Goal: Task Accomplishment & Management: Manage account settings

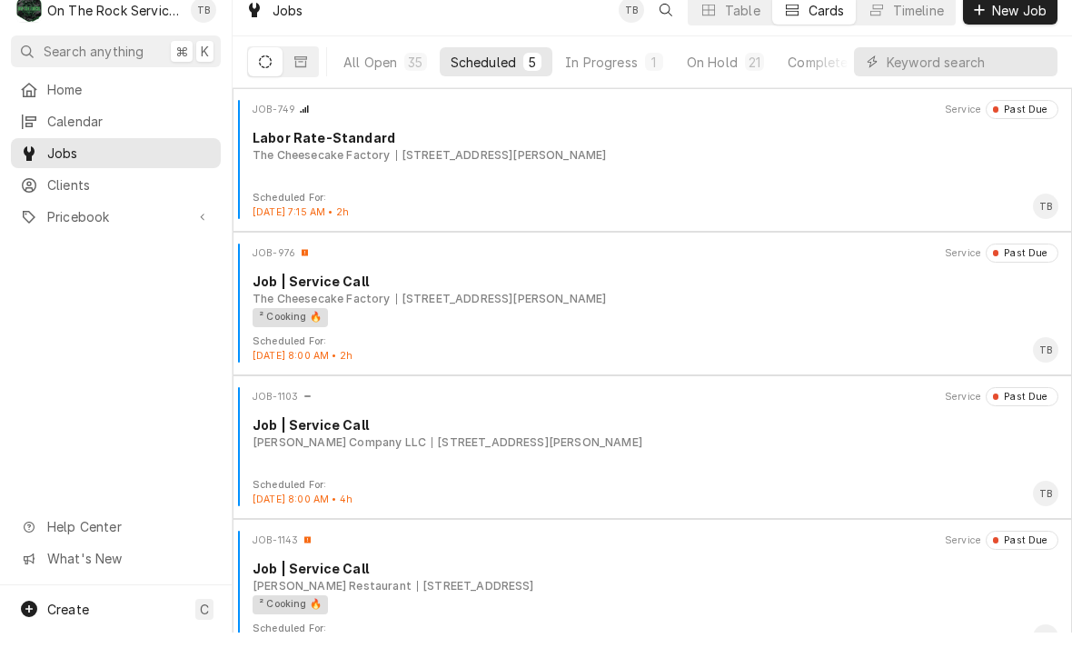
scroll to position [174, 0]
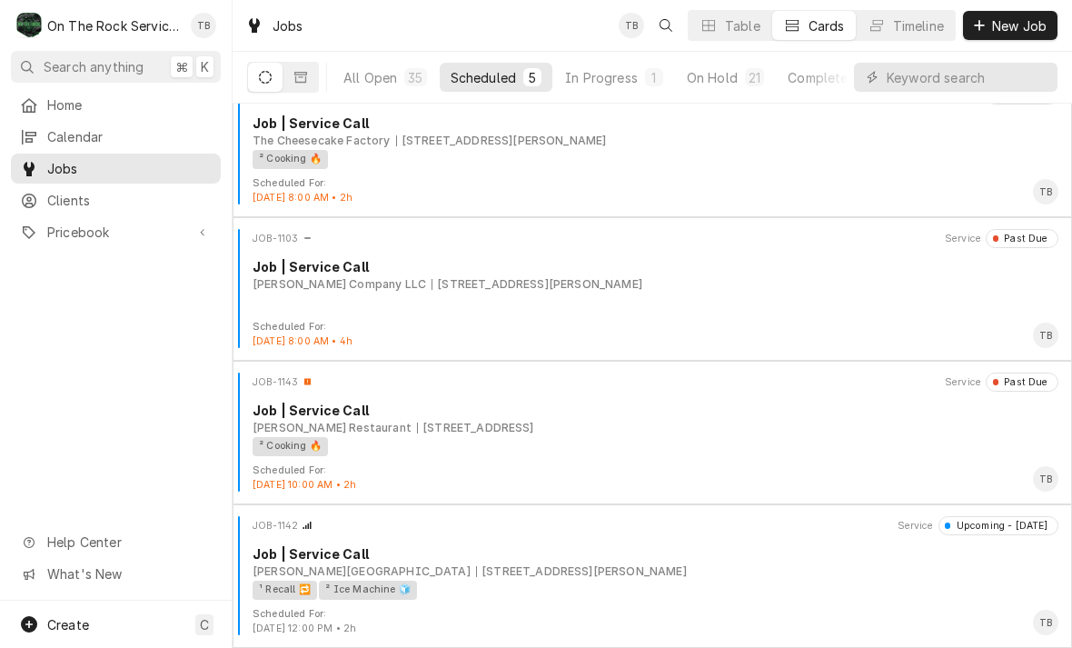
click at [611, 74] on div "In Progress" at bounding box center [601, 77] width 73 height 19
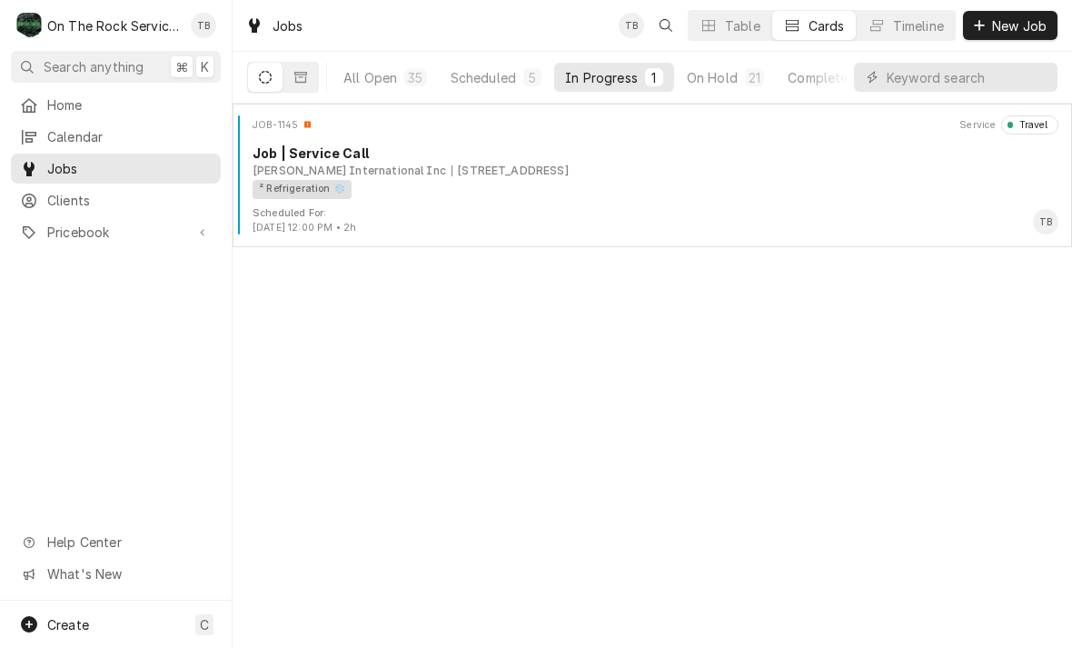
click at [482, 181] on div "² Refrigeration ❄️" at bounding box center [649, 189] width 793 height 19
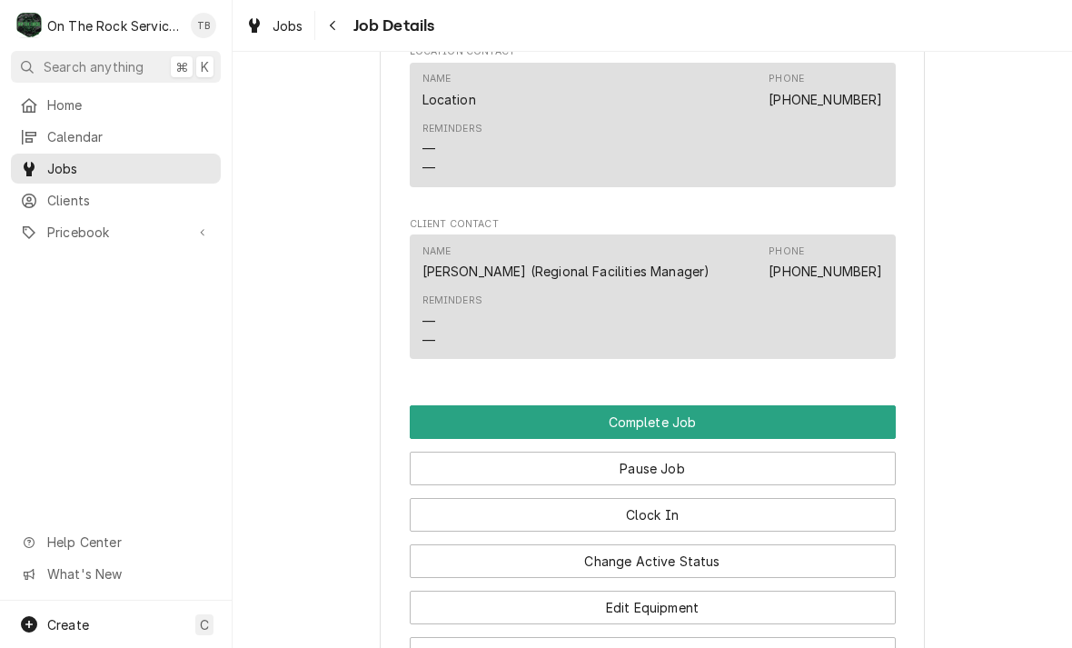
scroll to position [1828, 0]
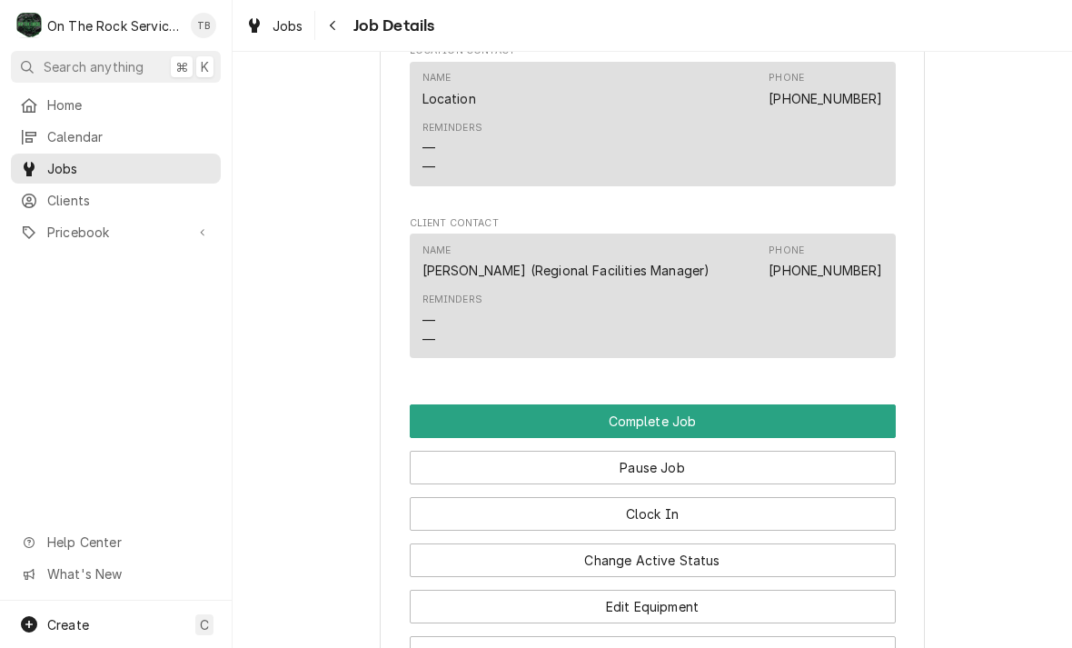
click at [737, 543] on button "Change Active Status" at bounding box center [653, 560] width 486 height 34
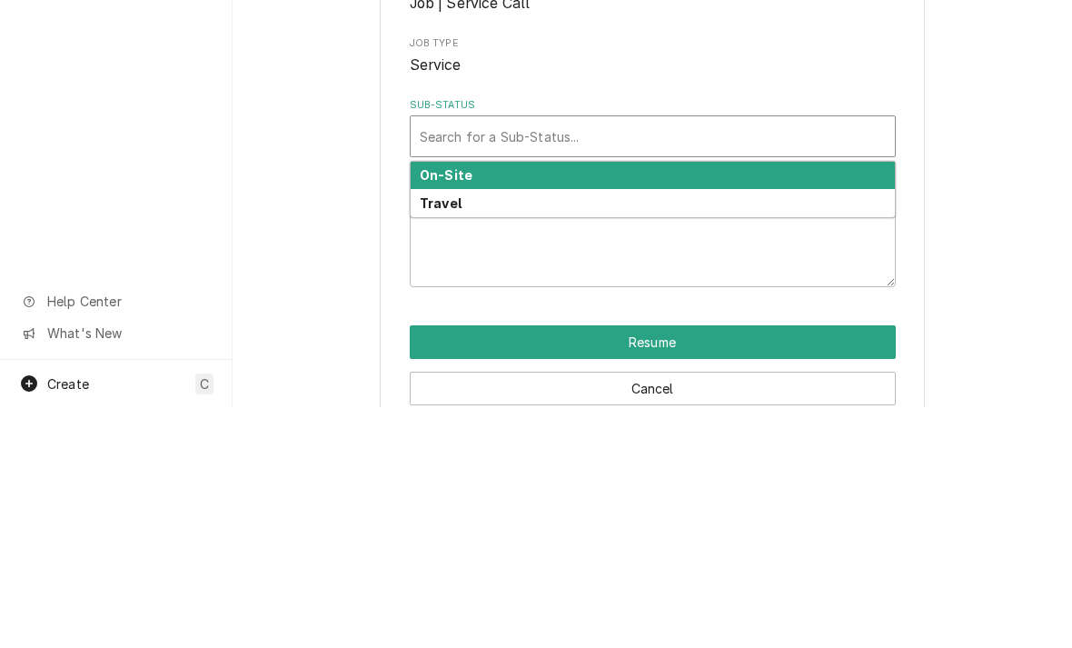
click at [481, 402] on div "On-Site" at bounding box center [653, 416] width 484 height 28
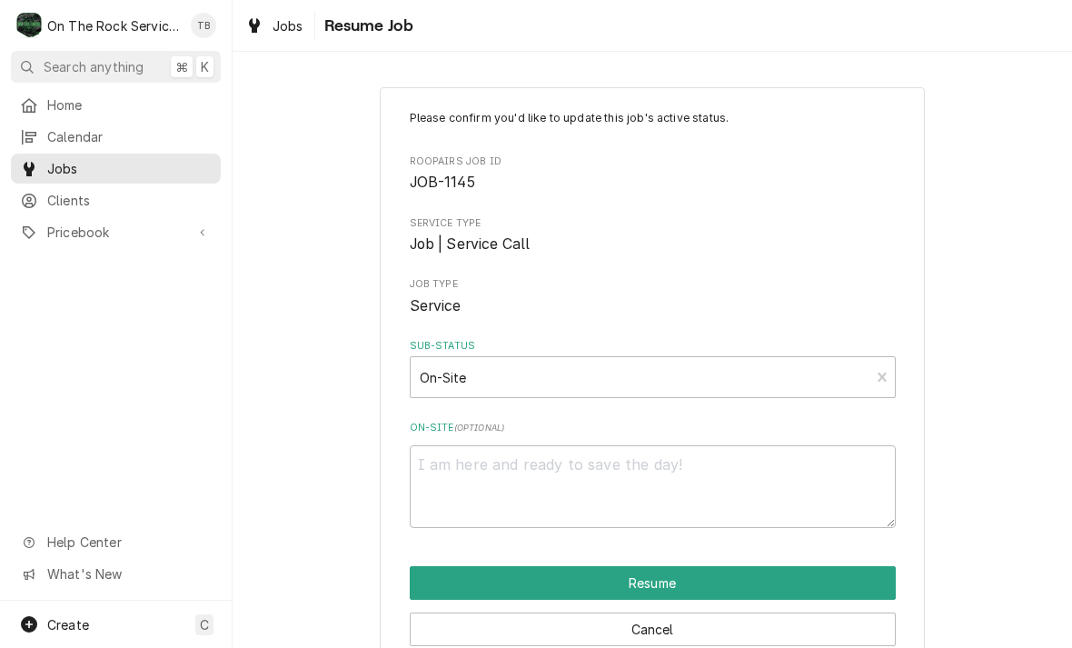
click at [725, 580] on button "Resume" at bounding box center [653, 583] width 486 height 34
type textarea "x"
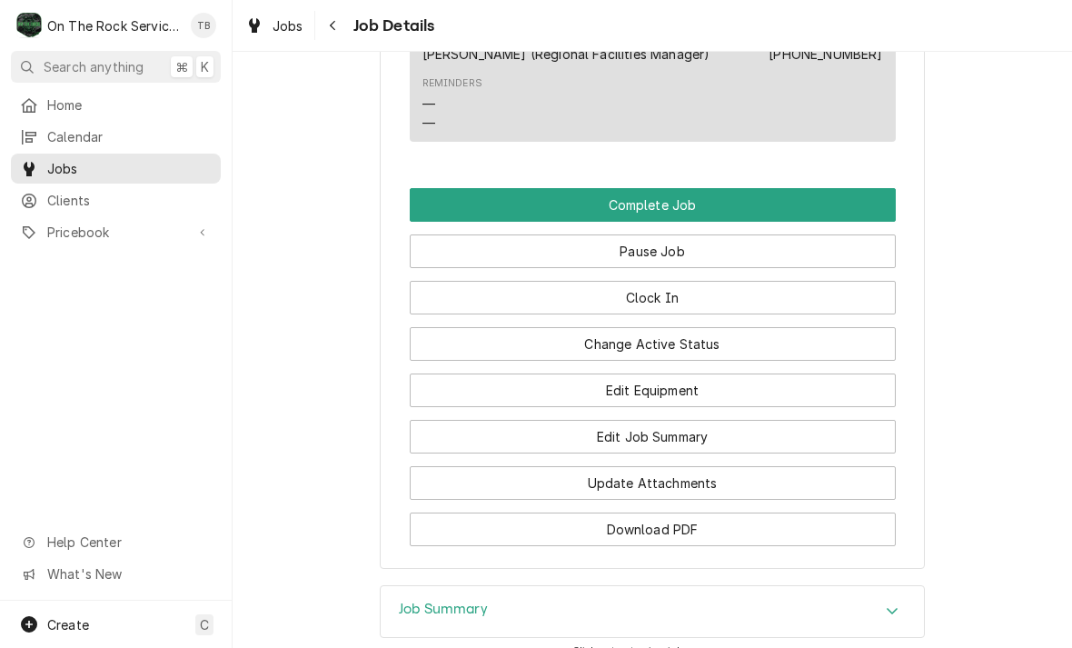
scroll to position [2059, 0]
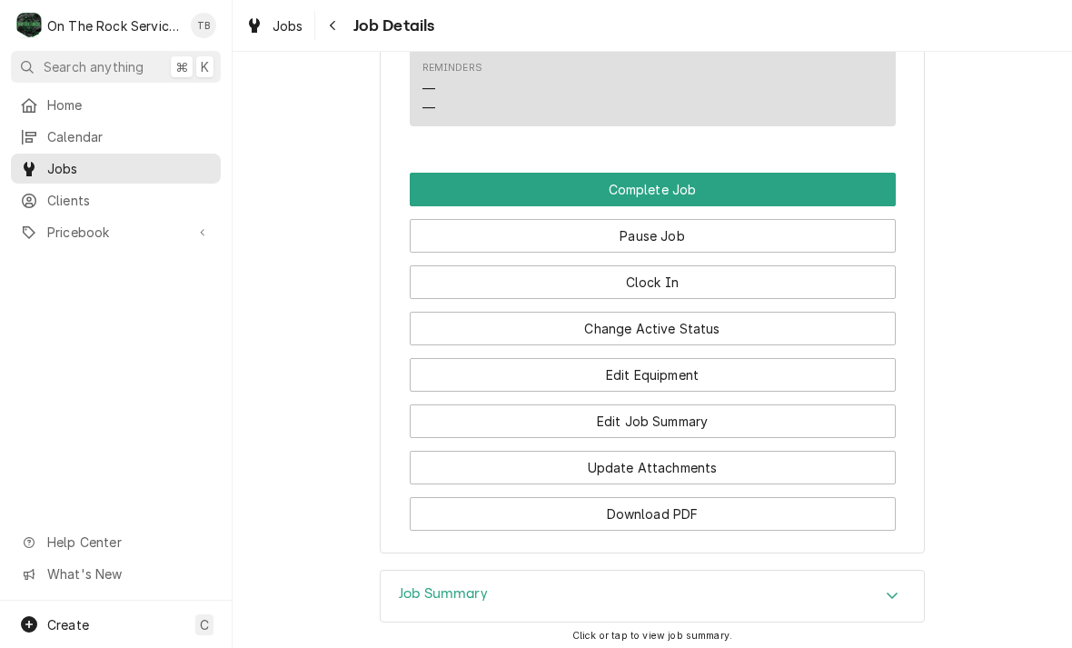
click at [676, 404] on button "Edit Job Summary" at bounding box center [653, 421] width 486 height 34
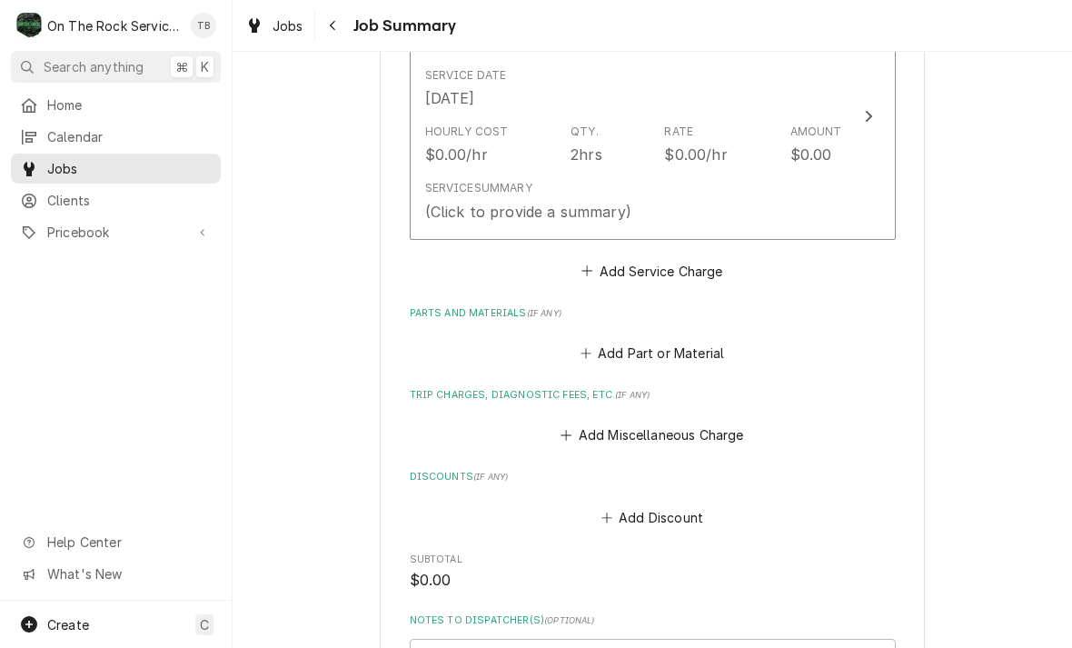
click at [728, 209] on div "Service Summary (Click to provide a summary)" at bounding box center [633, 201] width 417 height 56
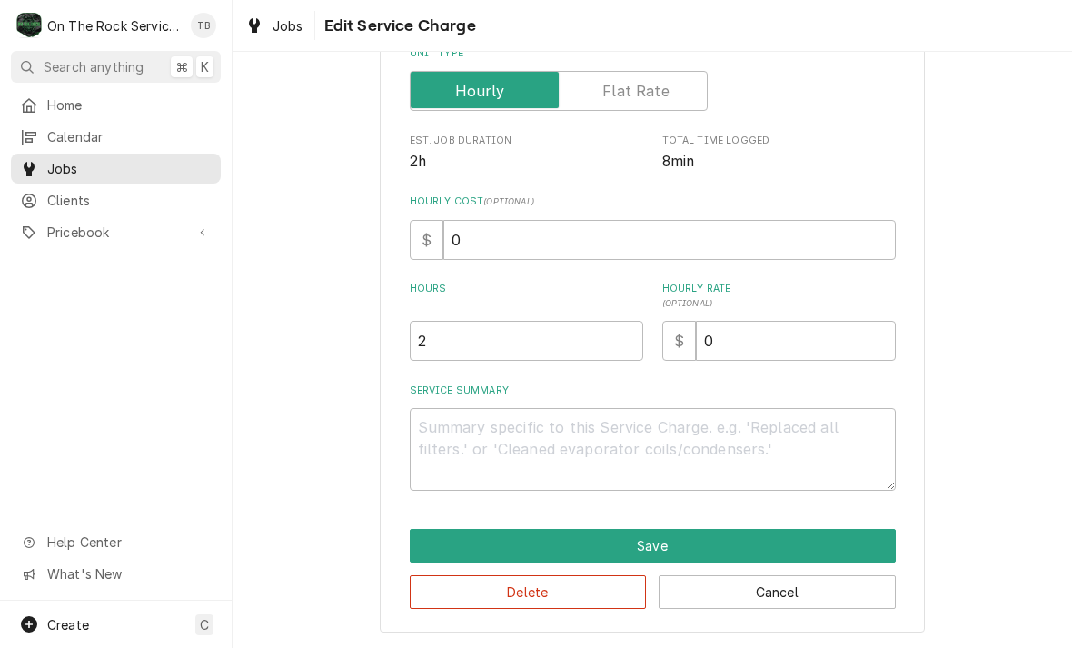
scroll to position [276, 0]
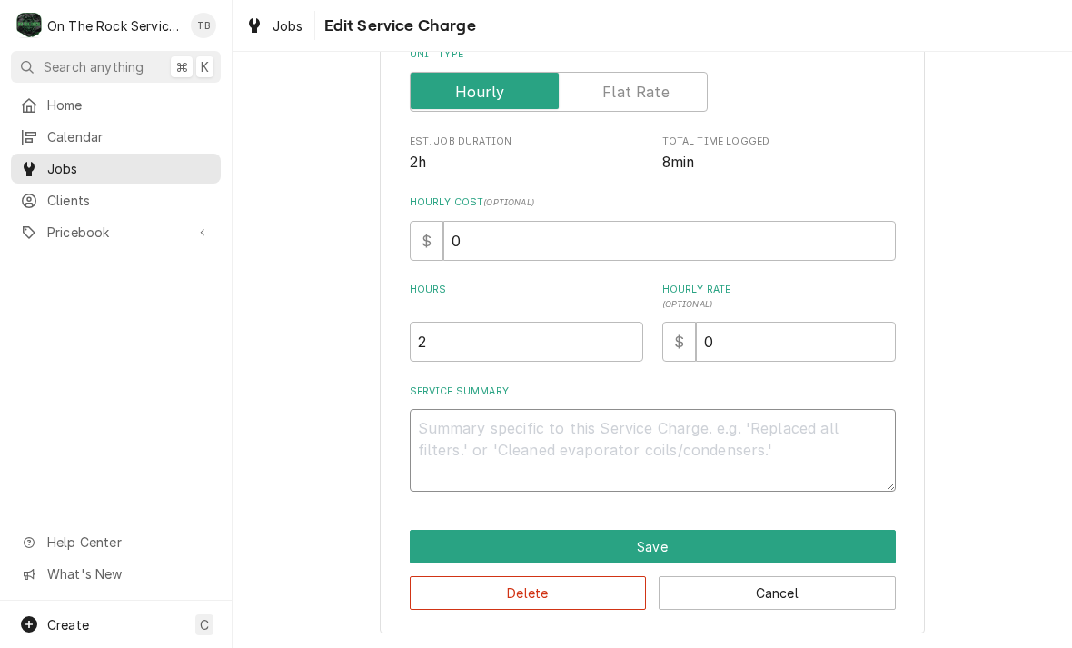
click at [449, 445] on textarea "Service Summary" at bounding box center [653, 450] width 486 height 83
type textarea "x"
type textarea "1"
type textarea "x"
type textarea "10/"
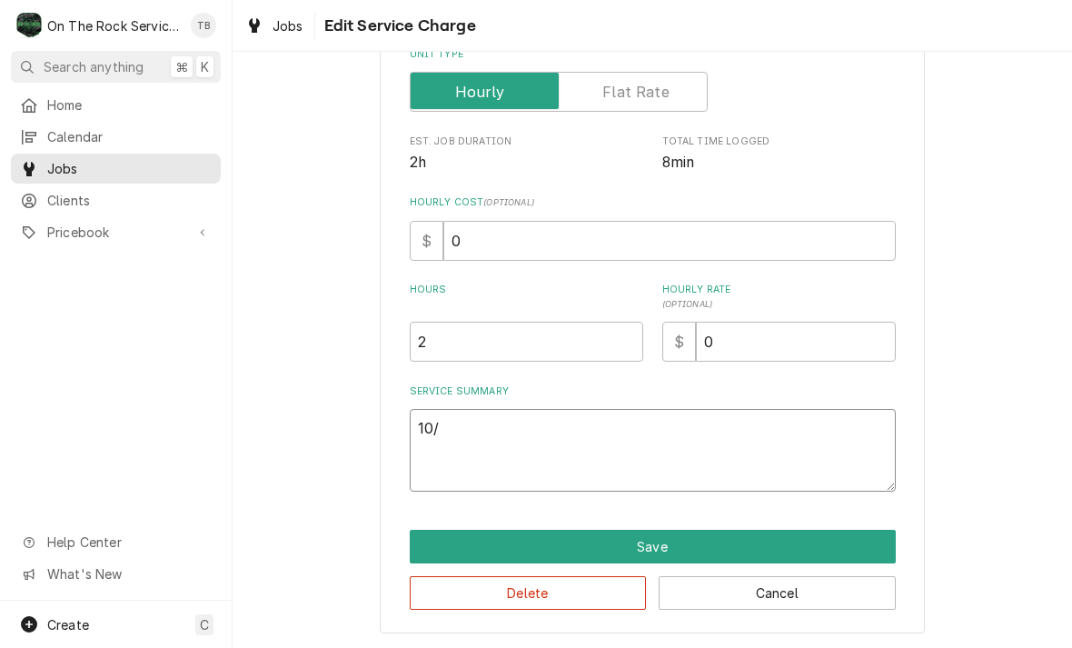
type textarea "x"
type textarea "10/8"
type textarea "x"
type textarea "10/8/"
type textarea "x"
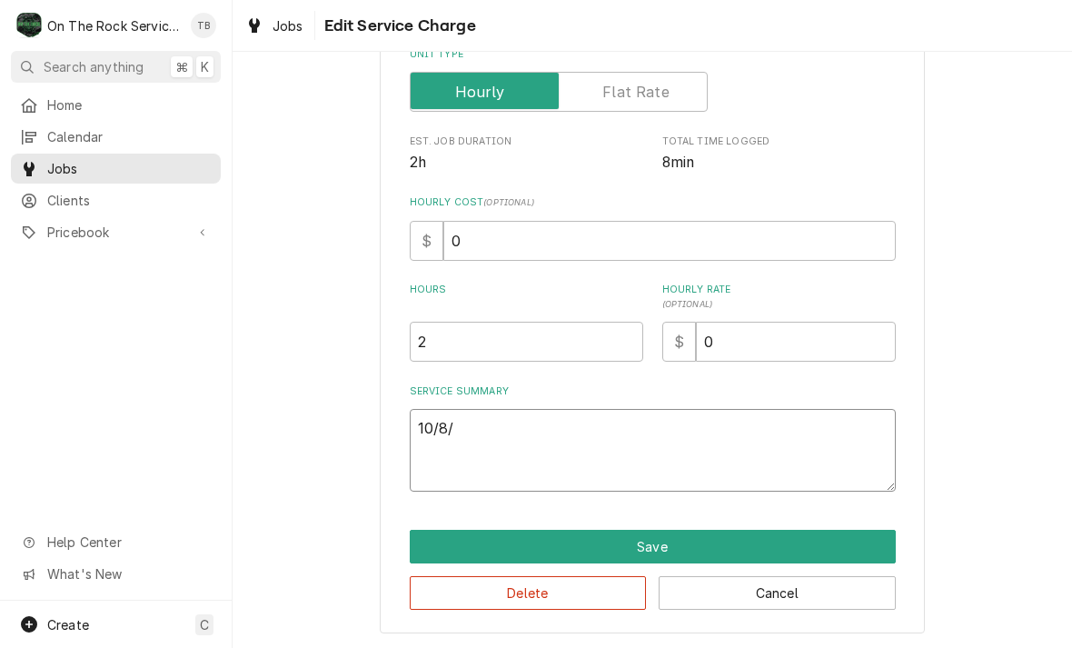
type textarea "10/8/2"
type textarea "x"
type textarea "[DATE]"
type textarea "x"
type textarea "[DATE]"
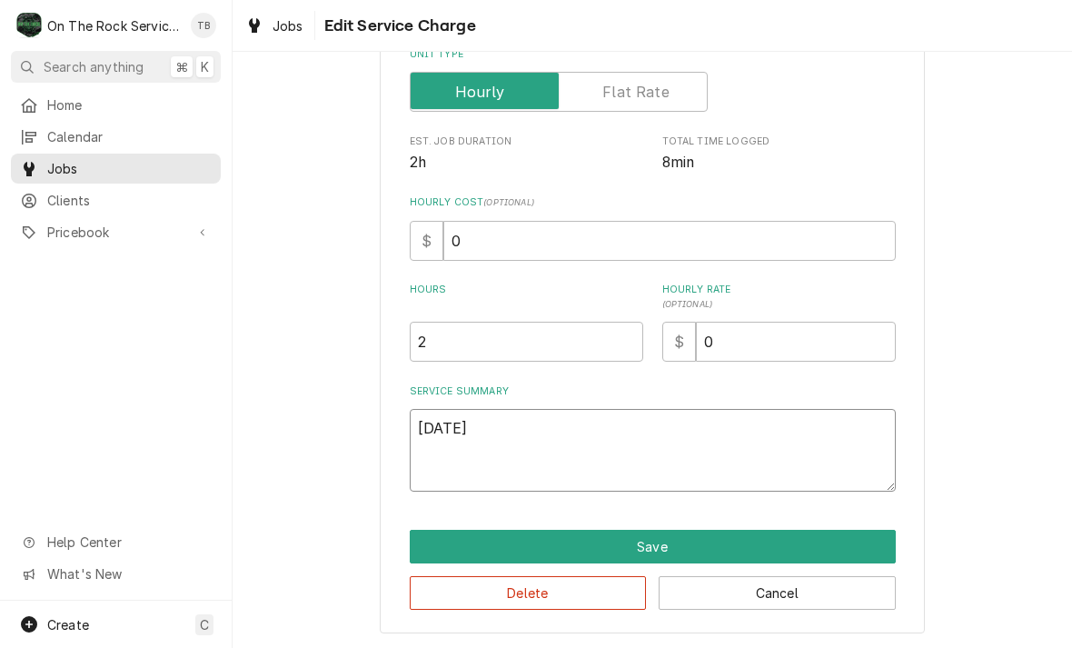
type textarea "x"
type textarea "[DATE] t"
type textarea "x"
type textarea "[DATE] tm"
type textarea "x"
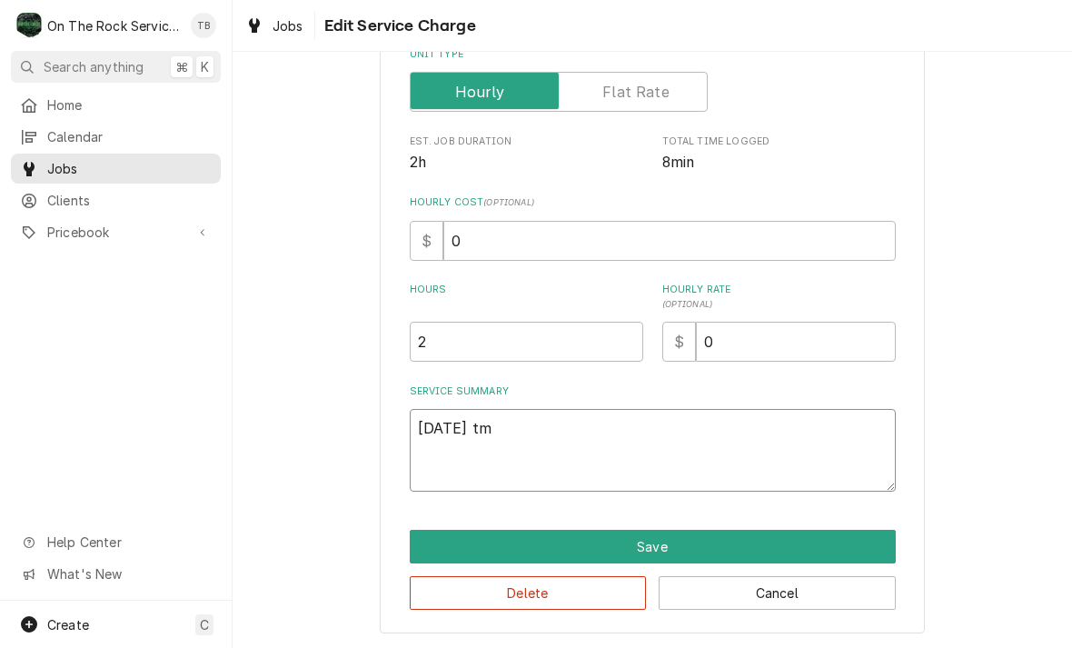
type textarea "[DATE] tmb"
type textarea "x"
type textarea "[DATE] tmb"
type textarea "x"
type textarea "[DATE] tmb P"
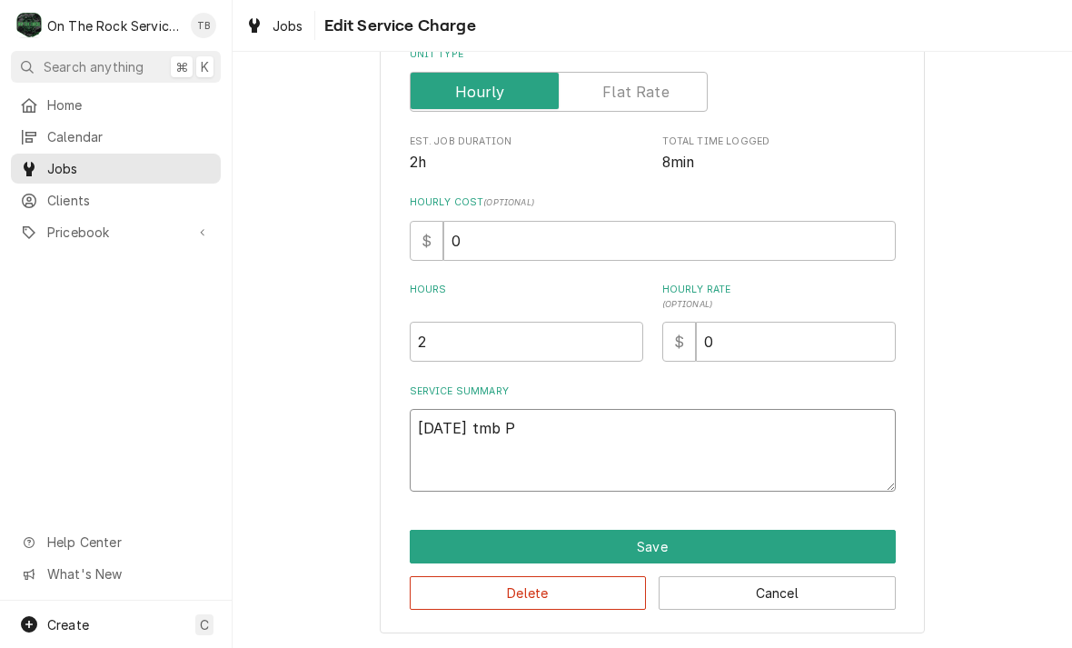
type textarea "x"
type textarea "[DATE] tmb PR"
type textarea "x"
type textarea "[DATE] tmb PRO"
type textarea "x"
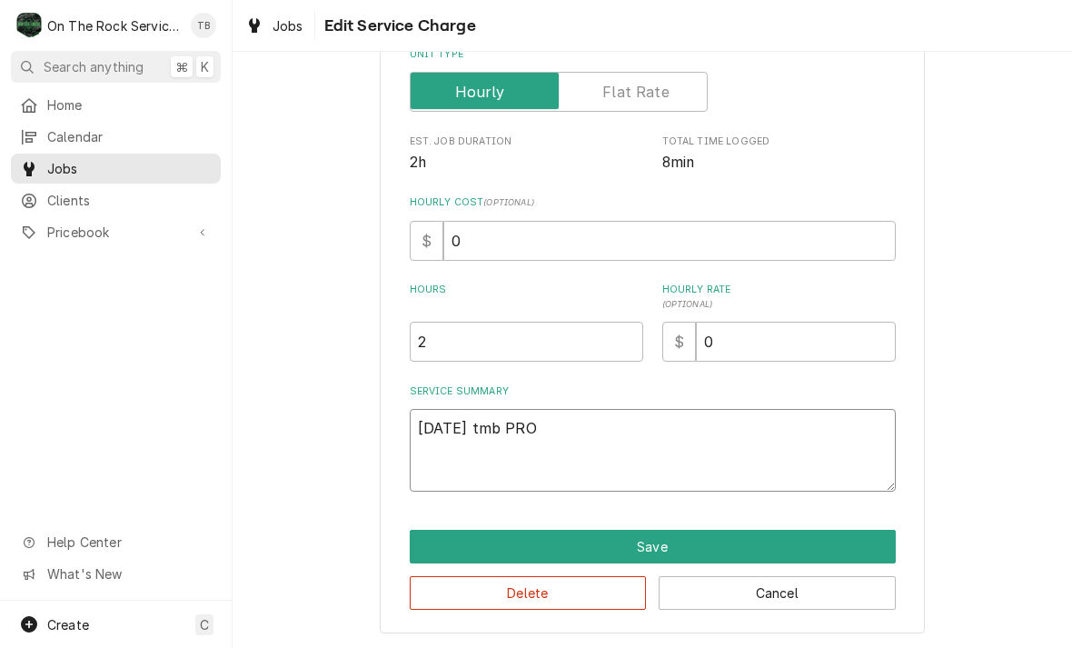
type textarea "[DATE] tmb PROV"
type textarea "x"
type textarea "[DATE] tmb PROVI"
type textarea "x"
type textarea "[DATE] tmb PROVID"
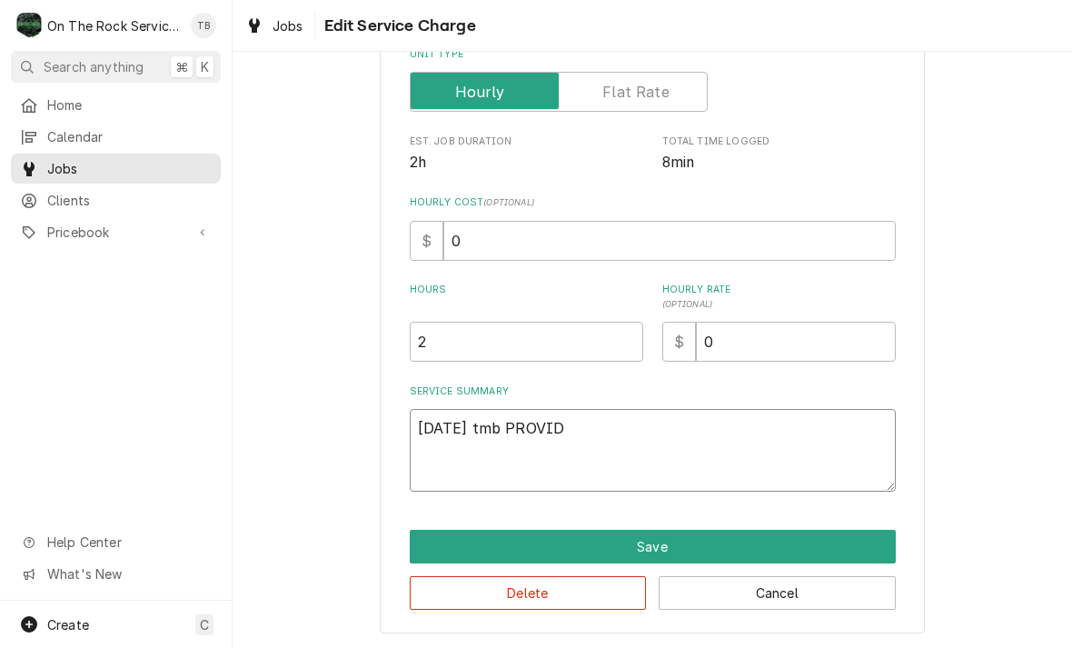
type textarea "x"
type textarea "[DATE] tmb PROVIDE"
type textarea "x"
type textarea "[DATE] TMB PROVIDE"
type textarea "x"
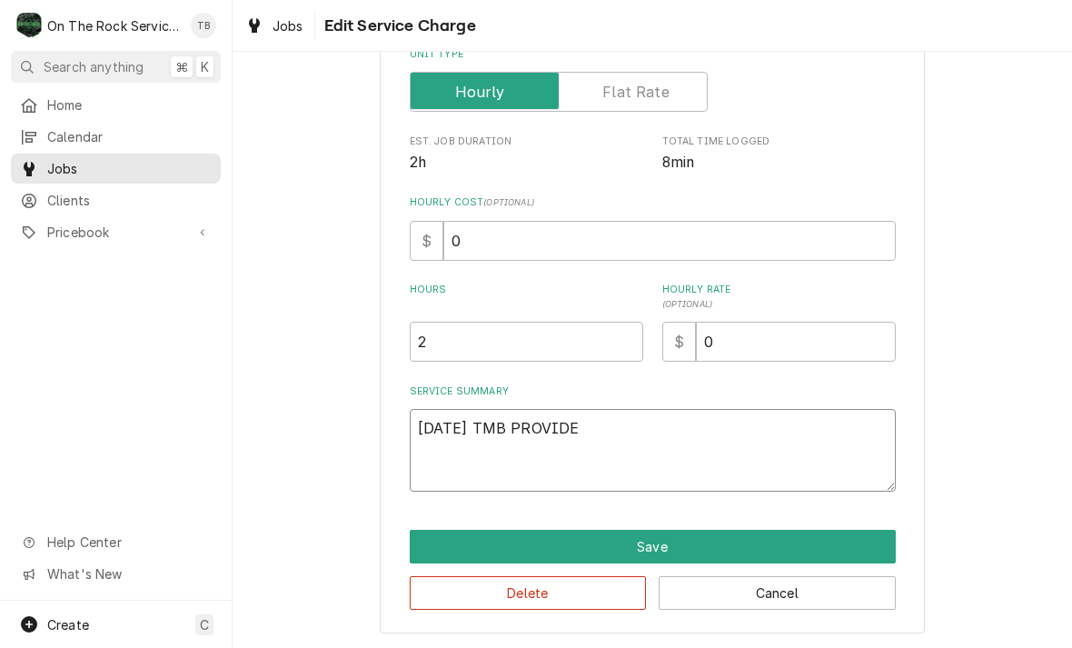
type textarea "[DATE] TMB PROVIDE S"
type textarea "x"
type textarea "[DATE] TMB PROVIDE SR"
type textarea "x"
type textarea "[DATE] TMB PROVIDE SRV"
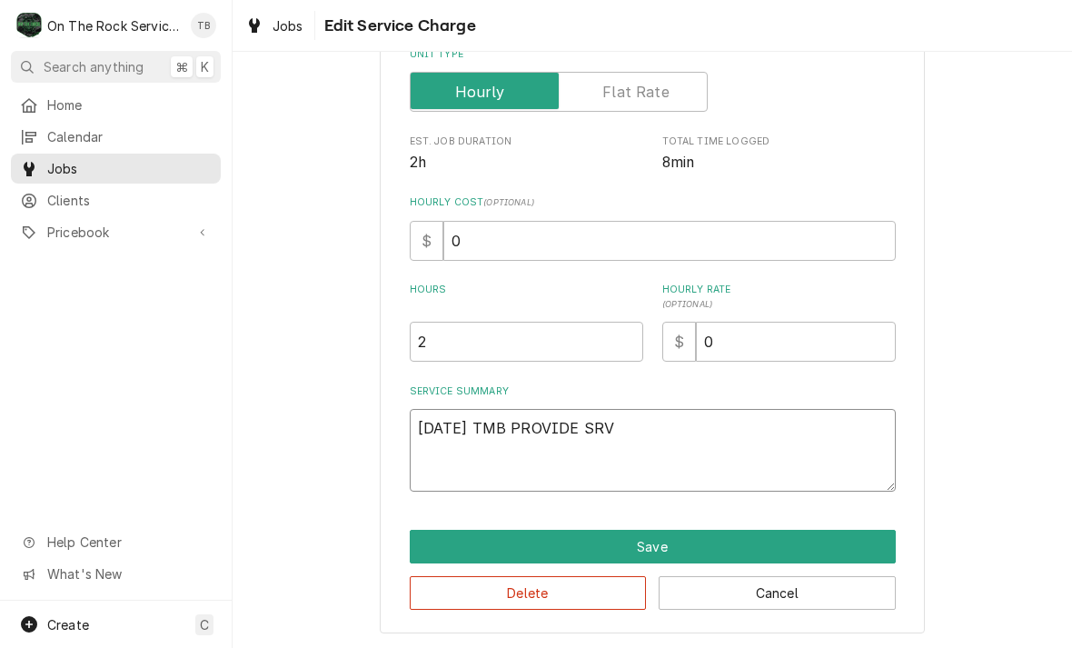
type textarea "x"
type textarea "[DATE] TMB PROVIDE SRVI"
type textarea "x"
type textarea "[DATE] TMB PROVIDE SRVIC"
type textarea "x"
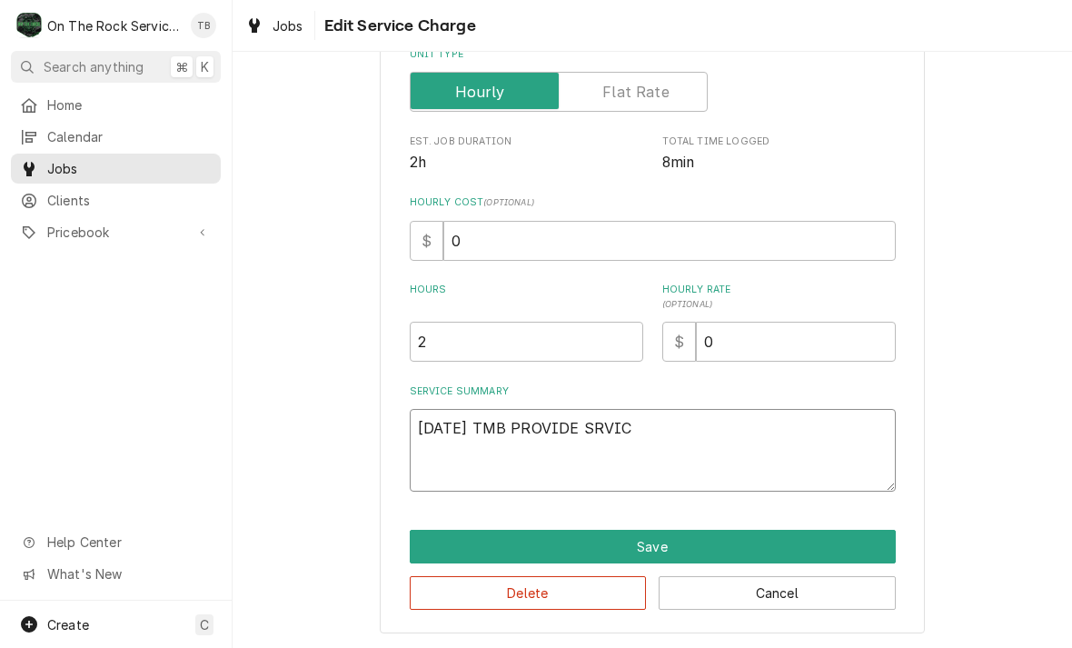
type textarea "[DATE] TMB PROVIDE SRVICE"
type textarea "x"
type textarea "[DATE] TMB PROVIDE SRVICE"
type textarea "x"
type textarea "[DATE] TMB PROVIDE SRVICE P"
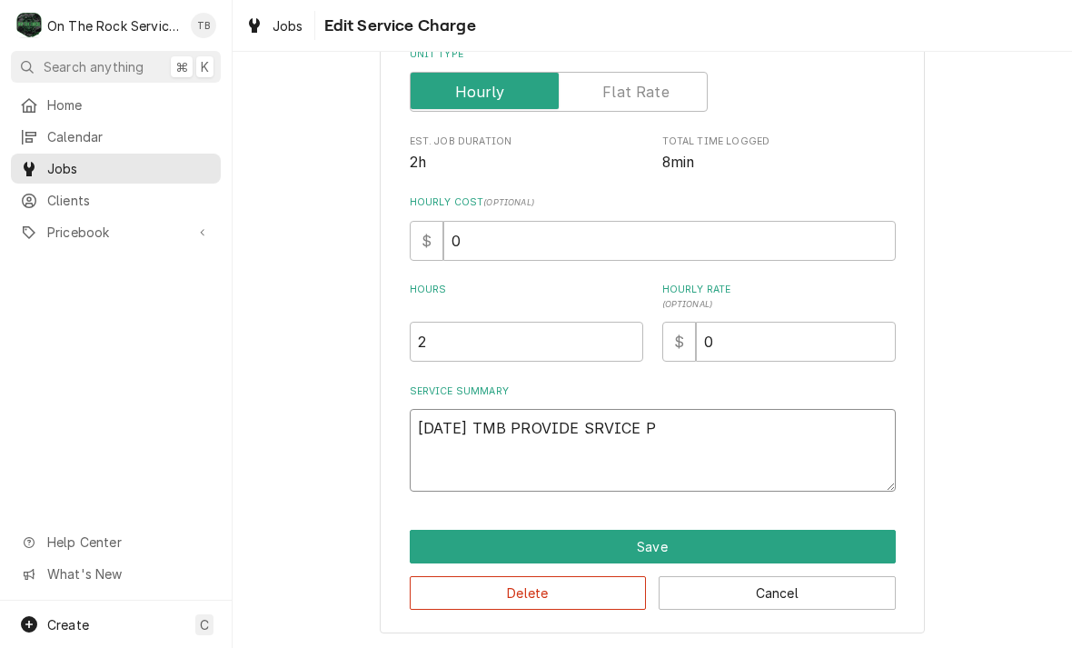
type textarea "x"
type textarea "[DATE] TMB PROVIDE [GEOGRAPHIC_DATA] [GEOGRAPHIC_DATA]"
type textarea "x"
type textarea "[DATE] TMB PROVIDE SRVICE PART"
type textarea "x"
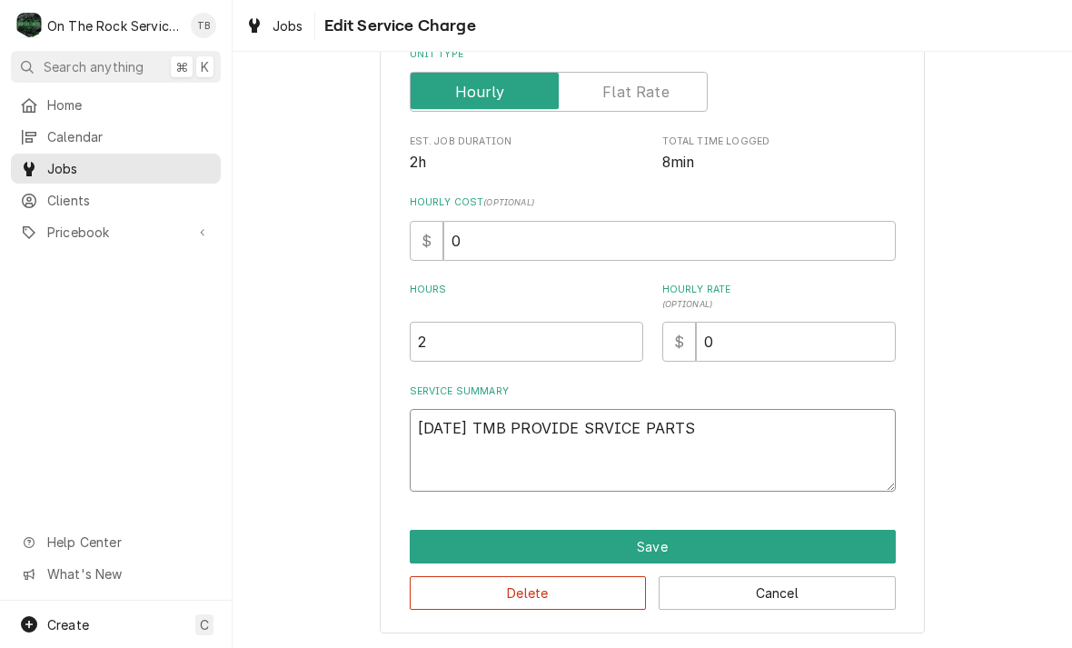
type textarea "[DATE] TMB PROVIDE SRVICE PARTS"
type textarea "x"
type textarea "[DATE] TMB PROVIDE SRVICE PARTS A"
type textarea "x"
type textarea "[DATE] TMB PROVIDE SRVICE PARTS AN"
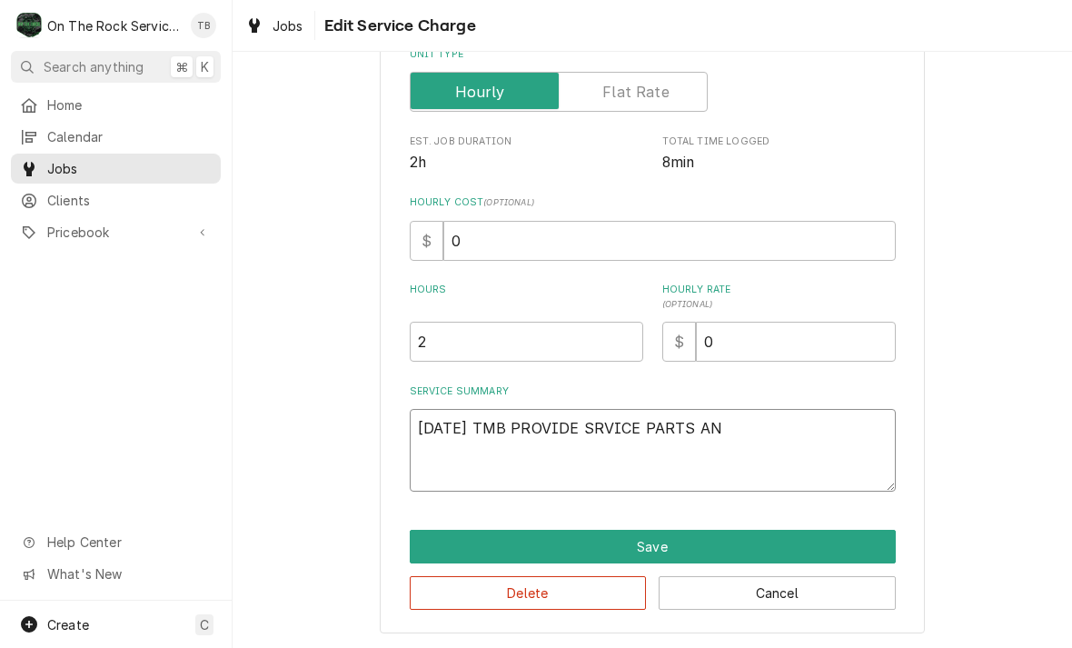
type textarea "x"
type textarea "[DATE] TMB PROVIDE SRVICE PARTS AND"
type textarea "x"
type textarea "[DATE] TMB PROVIDE SRVICE PARTS AND"
type textarea "x"
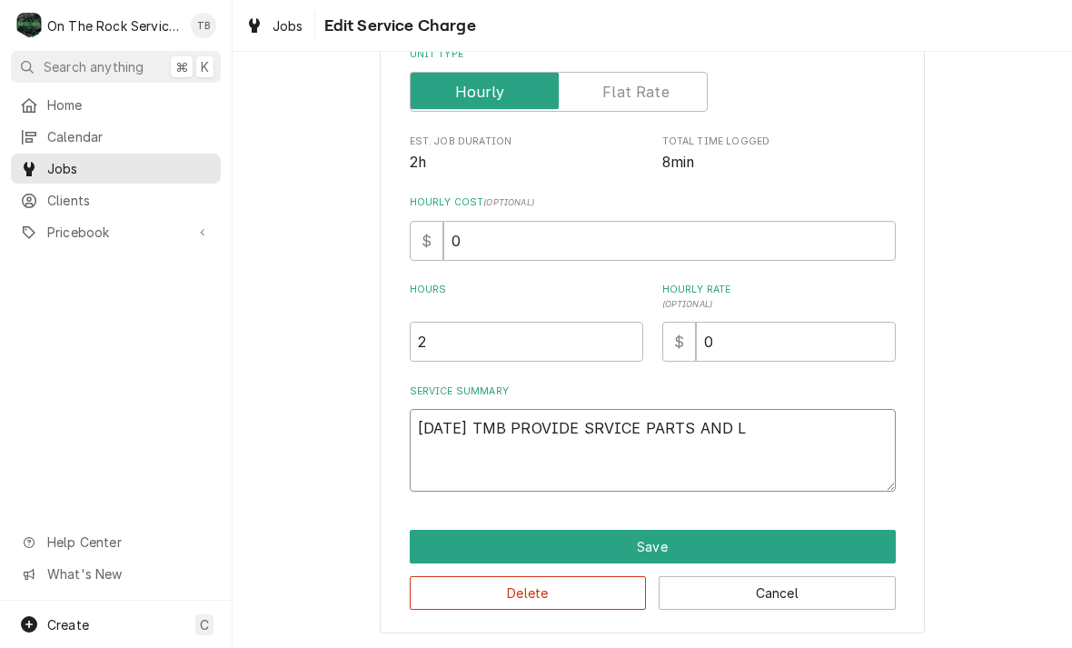
type textarea "[DATE] TMB PROVIDE SRVICE PARTS AND [GEOGRAPHIC_DATA]"
type textarea "x"
type textarea "[DATE] TMB PROVIDE SRVICE PARTS AND LABO"
type textarea "x"
type textarea "[DATE] TMB PROVIDE SRVICE PARTS AND LABOR"
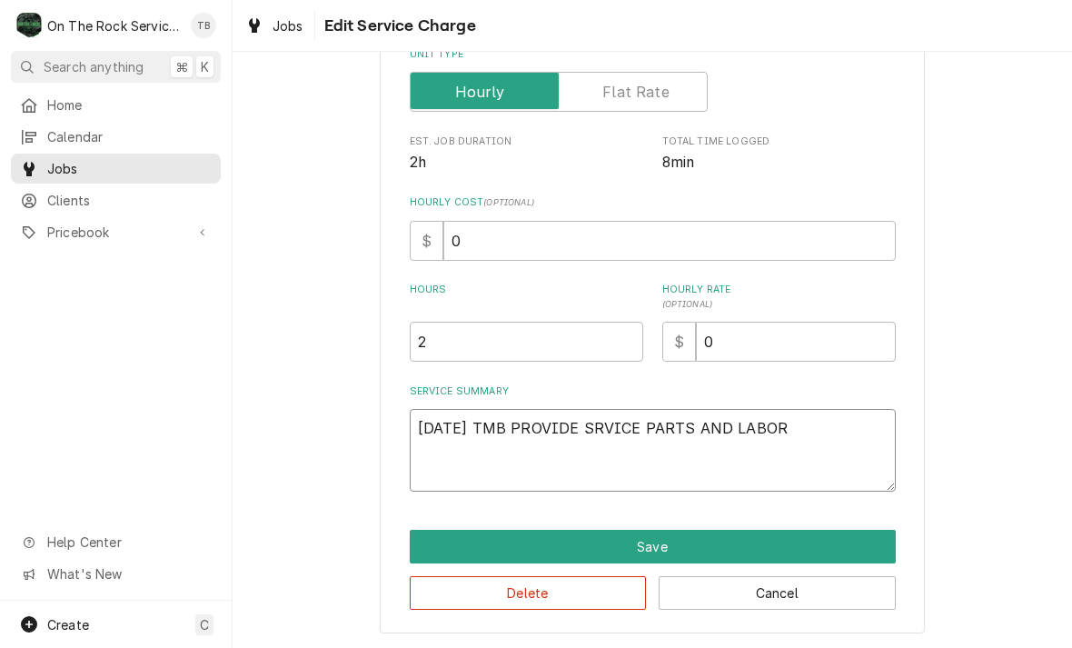
type textarea "x"
type textarea "[DATE] TMB PROVIDE SRVICE PARTS AND LABOR T"
type textarea "x"
type textarea "[DATE] TMB PROVIDE SRVICE PARTS AND LABOR TO"
type textarea "x"
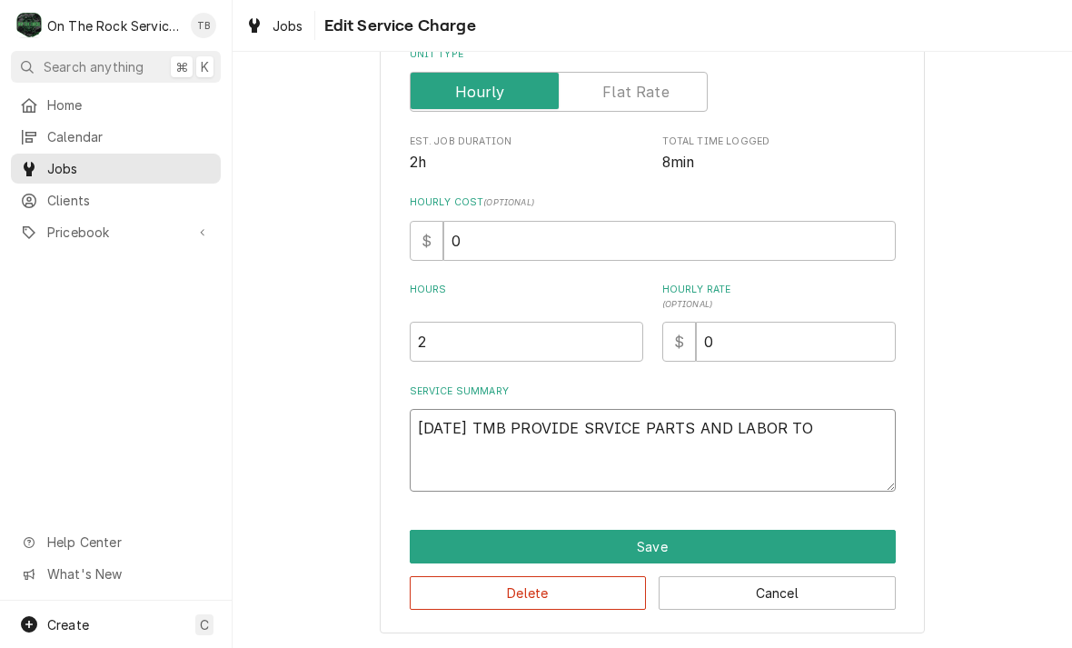
type textarea "[DATE] TMB PROVIDE SRVICE PARTS AND LABOR TO D"
type textarea "x"
type textarea "[DATE] TMB PROVIDE SRVICE PARTS AND LABOR TO DE"
type textarea "x"
type textarea "[DATE] TMB PROVIDE SRVICE PARTS AND LABOR TO DET"
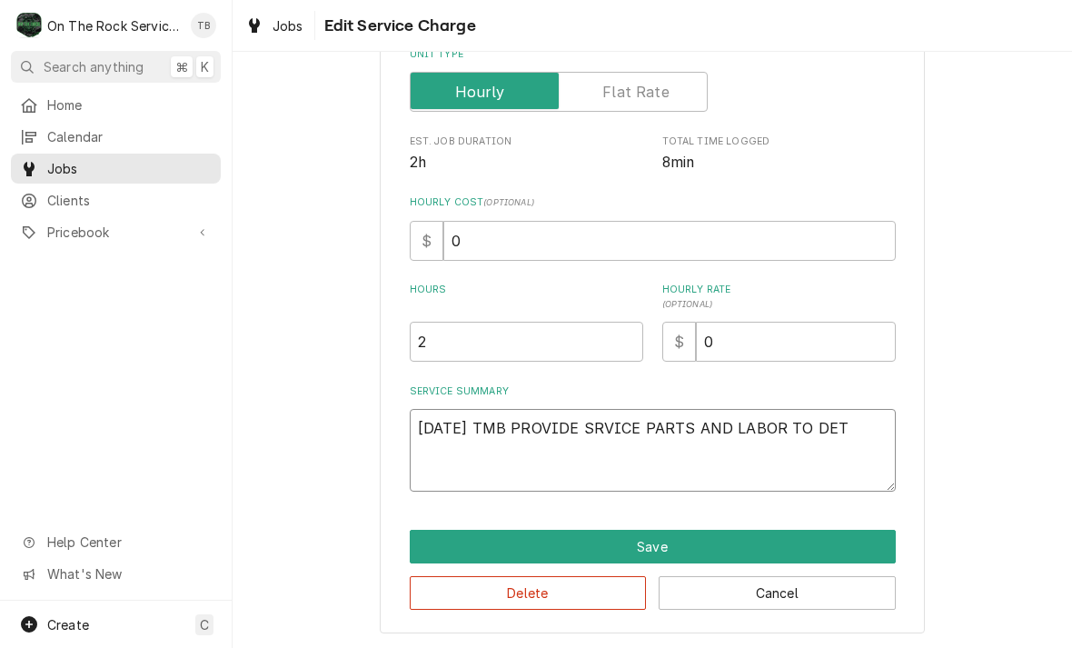
type textarea "x"
type textarea "[DATE] TMB PROVIDE SRVICE PARTS AND LABOR TO DETER"
type textarea "x"
type textarea "[DATE] TMB PROVIDE SRVICE PARTS AND LABOR TO DETERM"
type textarea "x"
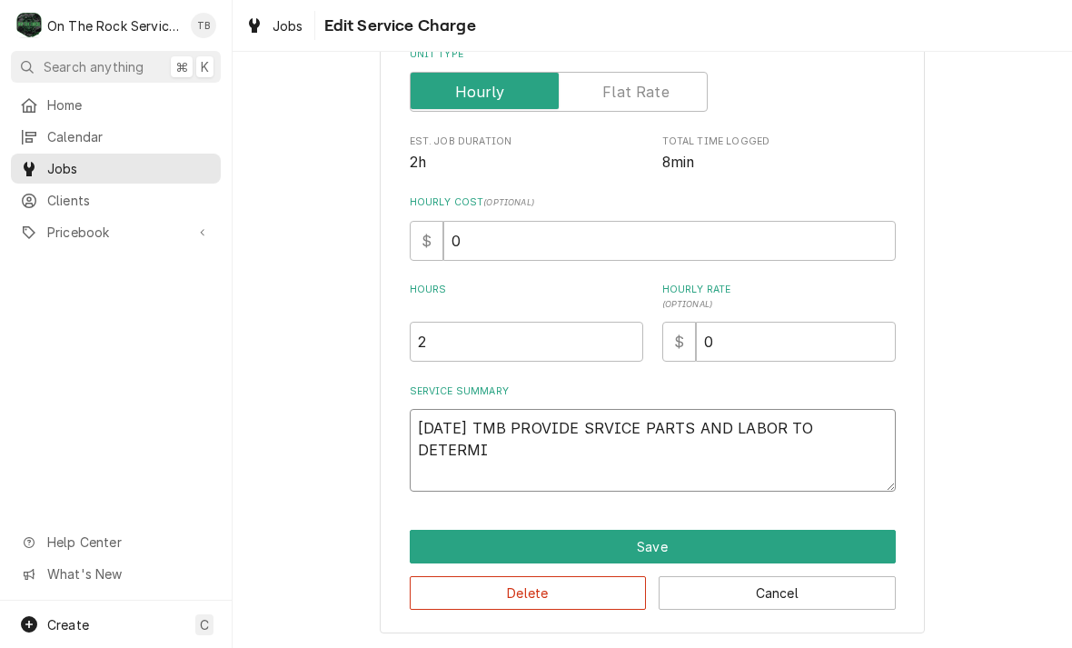
type textarea "[DATE] TMB PROVIDE SRVICE PARTS AND LABOR TO [GEOGRAPHIC_DATA]"
type textarea "x"
type textarea "[DATE] TMB PROVIDE SRVICE PARTS AND LABOR TO DETERMINE"
type textarea "x"
type textarea "[DATE] TMB PROVIDE SRVICE PARTS AND LABOR TO DETERMINE"
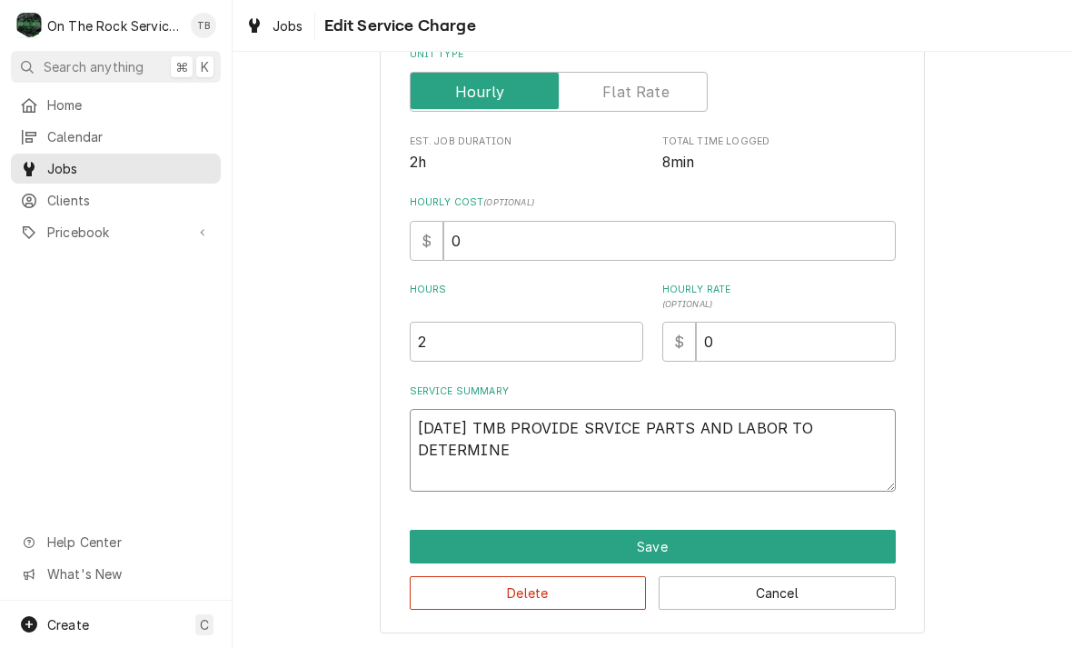
type textarea "x"
type textarea "[DATE] TMB PROVIDE SRVICE PARTS AND LABOR TO DETERMINE T"
type textarea "x"
type textarea "[DATE] TMB PROVIDE SRVICE PARTS AND LABOR TO DETERMINE THA"
type textarea "x"
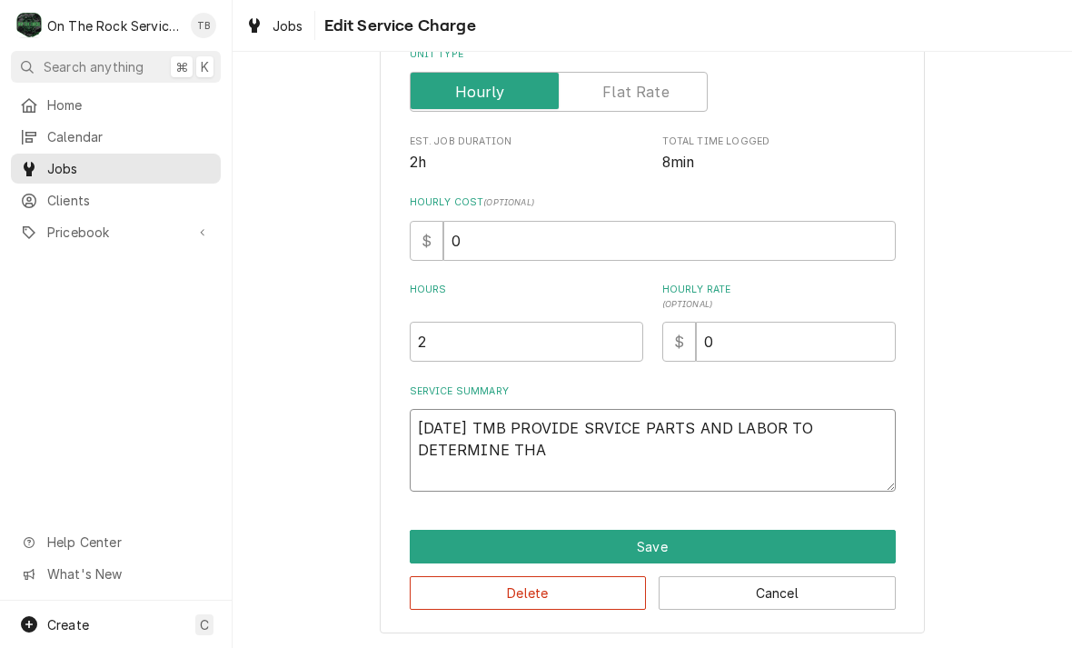
type textarea "[DATE] TMB PROVIDE SRVICE PARTS AND LABOR TO DETERMINE THAT"
type textarea "x"
type textarea "[DATE] TMB PROVIDE SRVICE PARTS AND LABOR TO DETERMINE THAT"
type textarea "x"
type textarea "[DATE] TMB PROVIDE SRVICE PARTS AND LABOR TO DETERMINE THAT O"
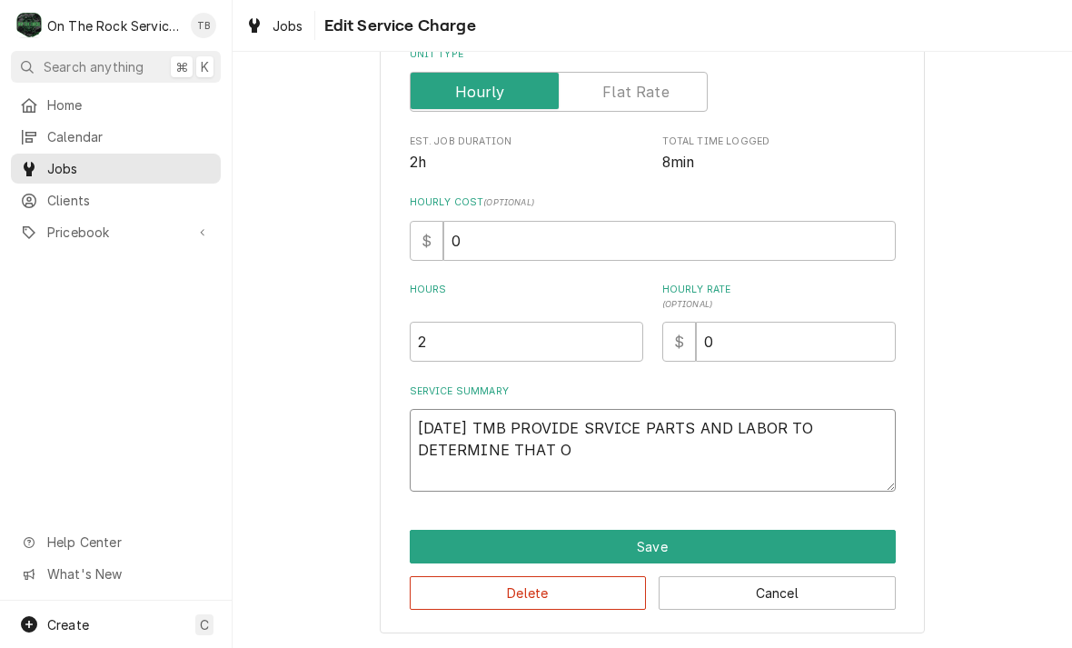
type textarea "x"
type textarea "[DATE] TMB PROVIDE SRVICE PARTS AND LABOR TO DETERMINE THAT ON"
type textarea "x"
type textarea "[DATE] TMB PROVIDE SRVICE PARTS AND LABOR TO DETERMINE THAT ON"
type textarea "x"
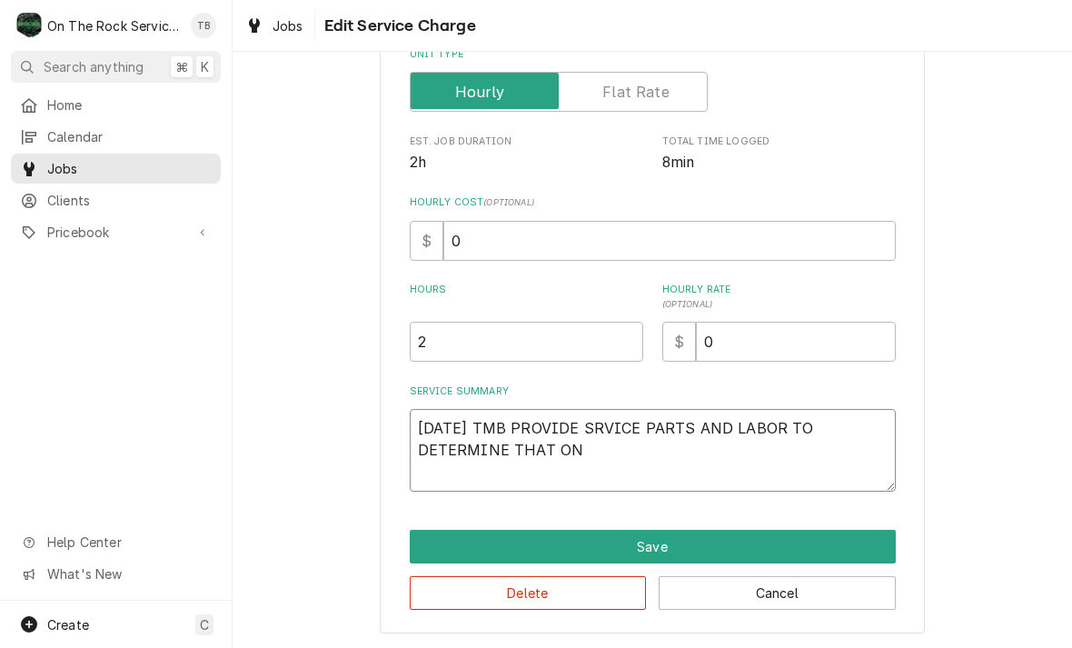
type textarea "[DATE] TMB PROVIDE SRVICE PARTS AND LABOR TO DETERMINE THAT ON A"
type textarea "x"
type textarea "[DATE] TMB PROVIDE SRVICE PARTS AND LABOR TO DETERMINE THAT ON ALK"
type textarea "x"
type textarea "[DATE] TMB PROVIDE SRVICE PARTS AND LABOR TO DETERMINE THAT ON ALK"
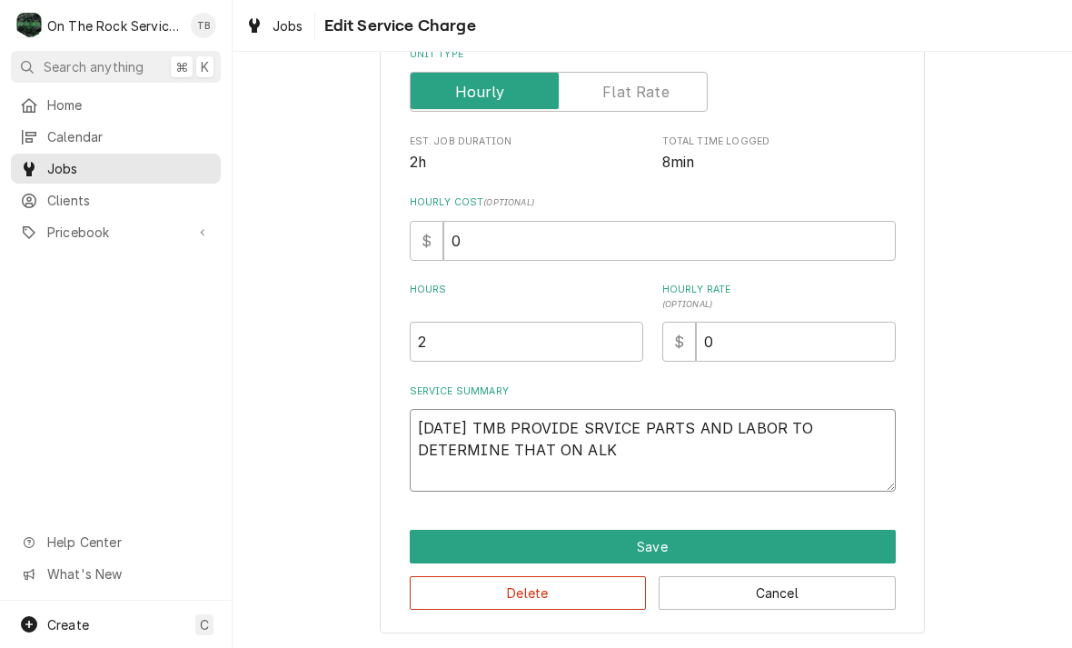
type textarea "x"
type textarea "[DATE] TMB PROVIDE SRVICE PARTS AND LABOR TO DETERMINE THAT ON ALK I"
type textarea "x"
type textarea "[DATE] TMB PROVIDE SRVICE PARTS AND LABOR TO DETERMINE THAT ON ALK"
type textarea "x"
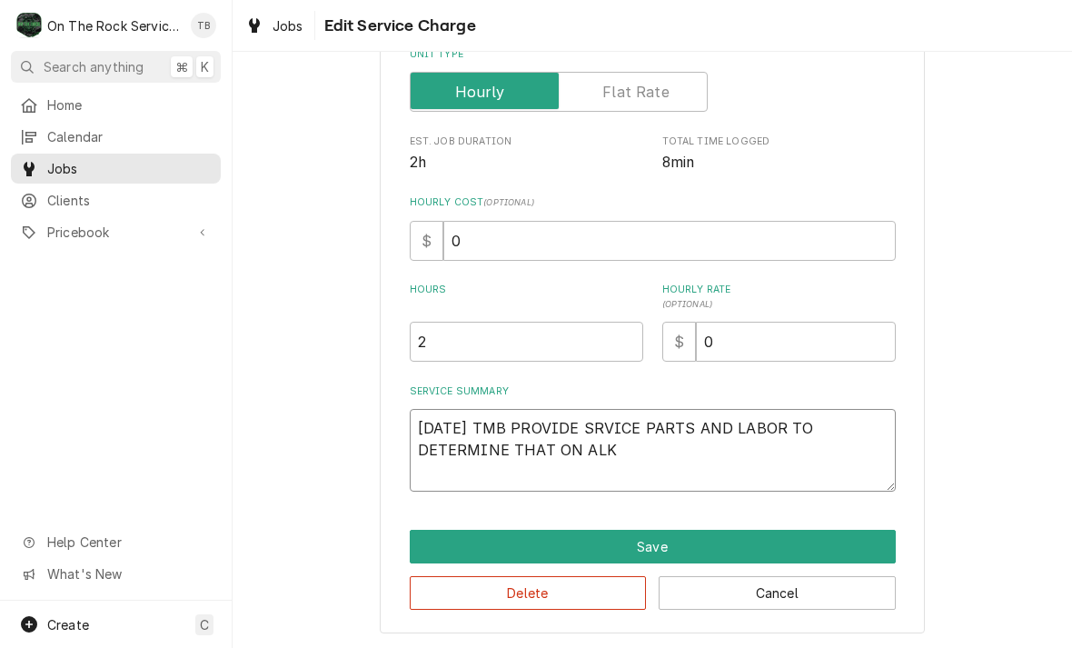
type textarea "[DATE] TMB PROVIDE SRVICE PARTS AND LABOR TO DETERMINE THAT ON ALK"
type textarea "x"
type textarea "[DATE] TMB PROVIDE SRVICE PARTS AND LABOR TO DETERMINE THAT ON AL"
type textarea "x"
type textarea "[DATE] TMB PROVIDE SRVICE PARTS AND LABOR TO DETERMINE THAT ON A"
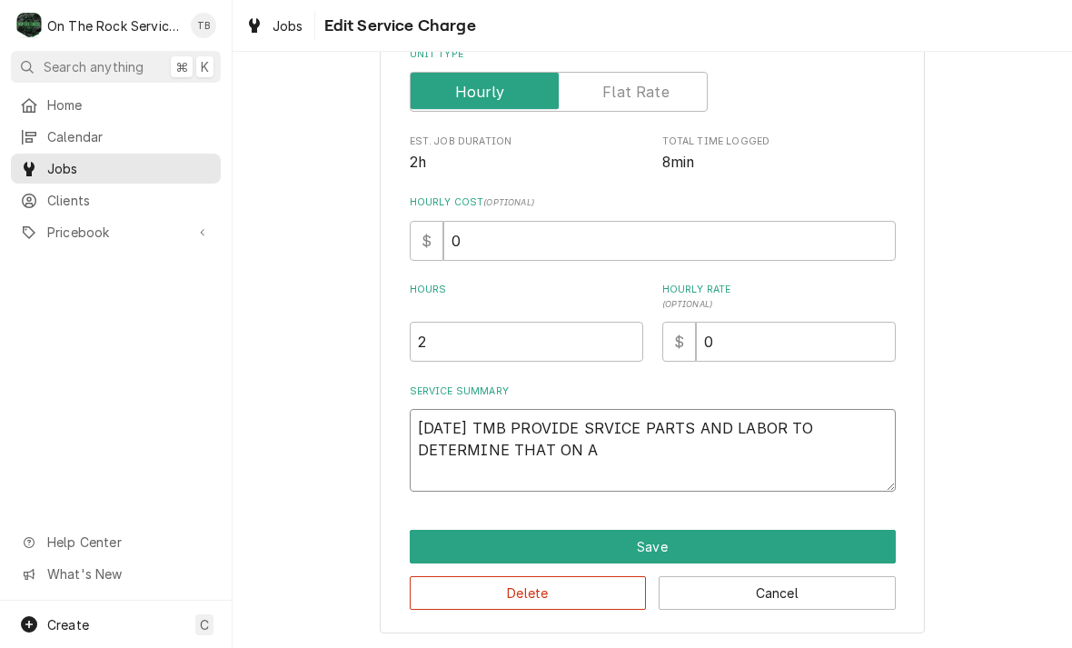
type textarea "x"
type textarea "[DATE] TMB PROVIDE SRVICE PARTS AND LABOR TO DETERMINE THAT ON"
type textarea "x"
type textarea "[DATE] TMB PROVIDE SRVICE PARTS AND LABOR TO DETERMINE THAT ON W"
type textarea "x"
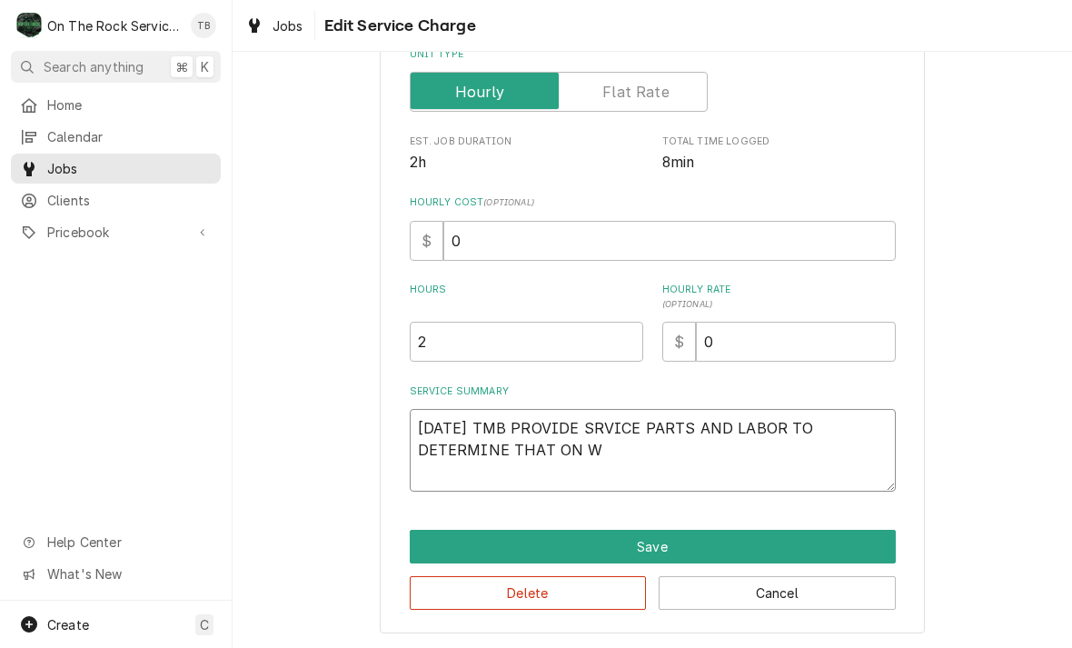
type textarea "[DATE] TMB PROVIDE SRVICE PARTS AND LABOR TO DETERMINE THAT ON WA"
type textarea "x"
type textarea "[DATE] TMB PROVIDE SRVICE PARTS AND LABOR TO DETERMINE THAT ON WAL"
type textarea "x"
type textarea "[DATE] TMB PROVIDE SRVICE PARTS AND LABOR TO DETERMINE THAT ON WALK"
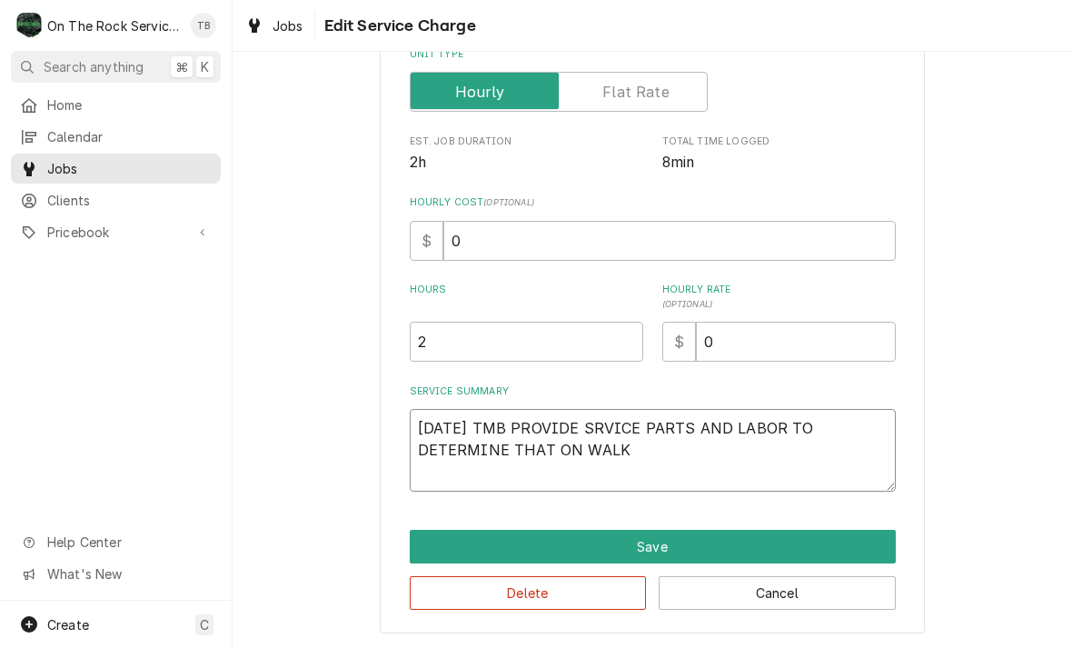
type textarea "x"
type textarea "[DATE] TMB PROVIDE SRVICE PARTS AND LABOR TO DETERMINE THAT ON WALK"
type textarea "x"
type textarea "[DATE] TMB PROVIDE SRVICE PARTS AND LABOR TO DETERMINE THAT ON WALK I"
type textarea "x"
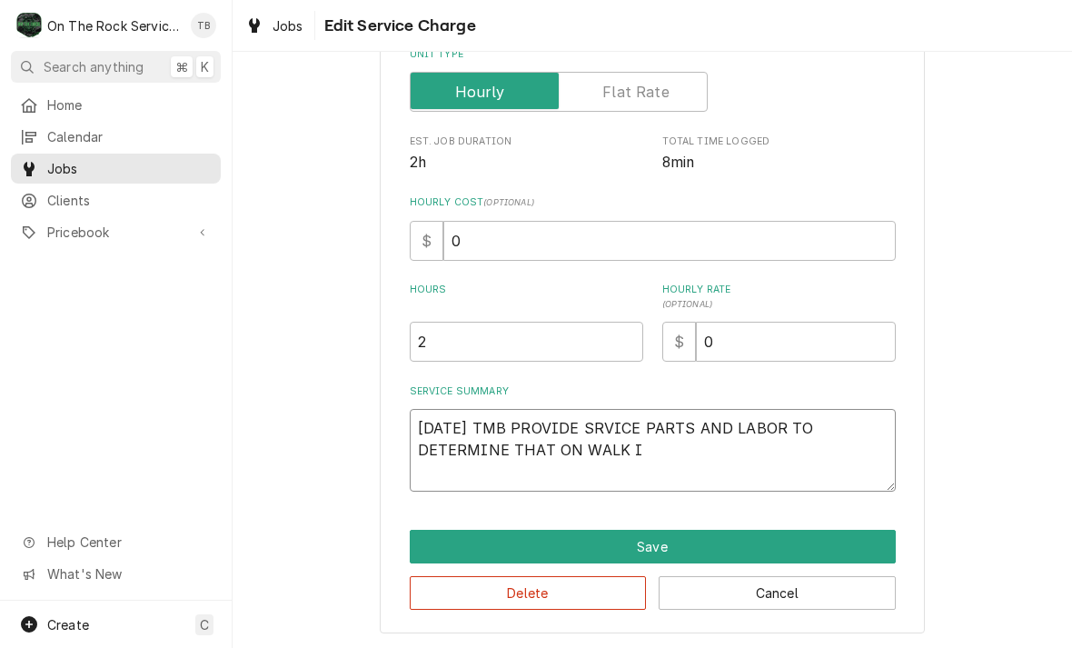
type textarea "[DATE] TMB PROVIDE SRVICE PARTS AND LABOR TO DETERMINE THAT ON WALK IN"
type textarea "x"
type textarea "[DATE] TMB PROVIDE SRVICE PARTS AND LABOR TO DETERMINE THAT ON WALK IN"
type textarea "x"
type textarea "[DATE] TMB PROVIDE SRVICE PARTS AND LABOR TO DETERMINE THAT ON WALK IN C"
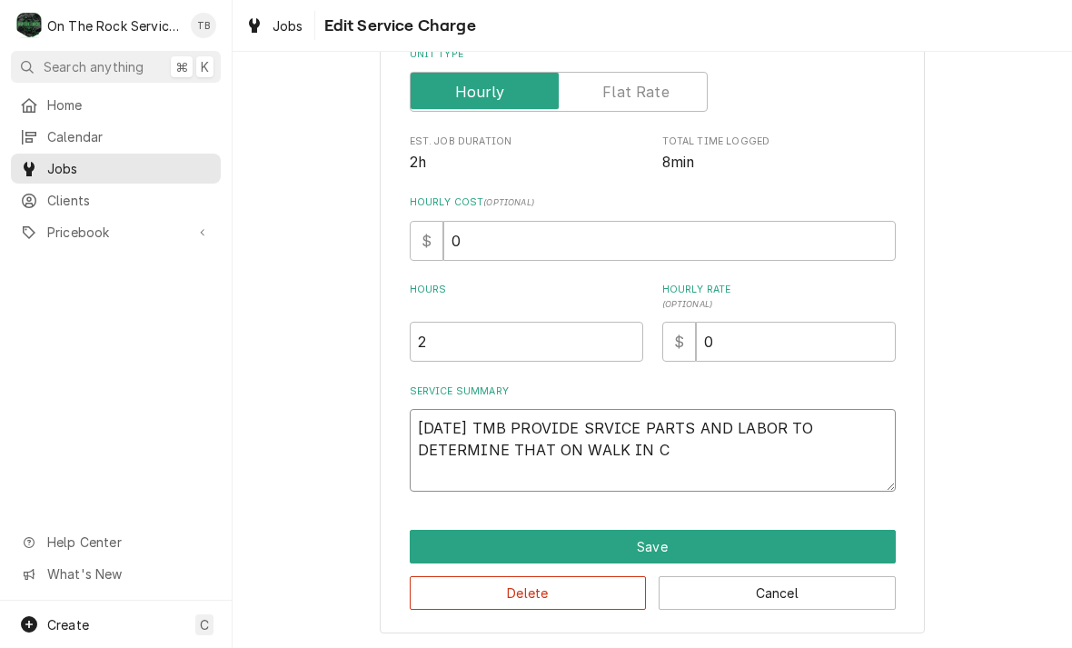
type textarea "x"
type textarea "[DATE] TMB PROVIDE SRVICE PARTS AND LABOR TO DETERMINE THAT ON WALK IN CO"
type textarea "x"
type textarea "[DATE] TMB PROVIDE SRVICE PARTS AND LABOR TO DETERMINE THAT ON WALK IN COO"
type textarea "x"
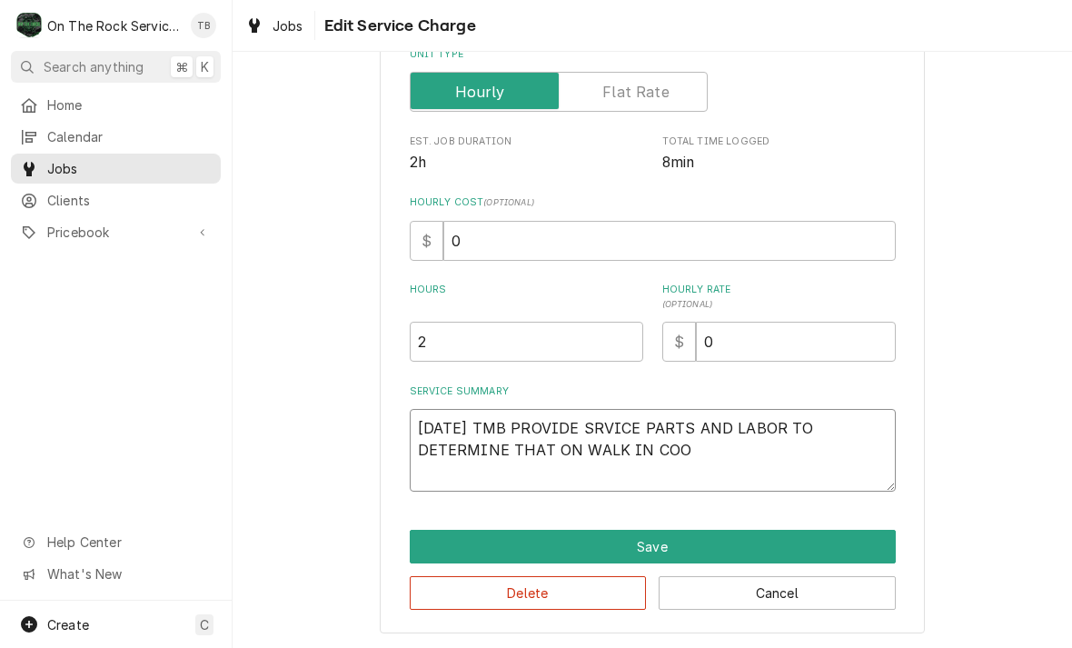
type textarea "[DATE] TMB PROVIDE SRVICE PARTS AND LABOR TO DETERMINE THAT ON WALK IN COOL"
type textarea "x"
type textarea "[DATE] TMB PROVIDE SRVICE PARTS AND LABOR TO DETERMINE THAT ON WALK IN COOLE"
type textarea "x"
type textarea "[DATE] TMB PROVIDE SRVICE PARTS AND LABOR TO DETERMINE THAT ON WALK IN COOLER"
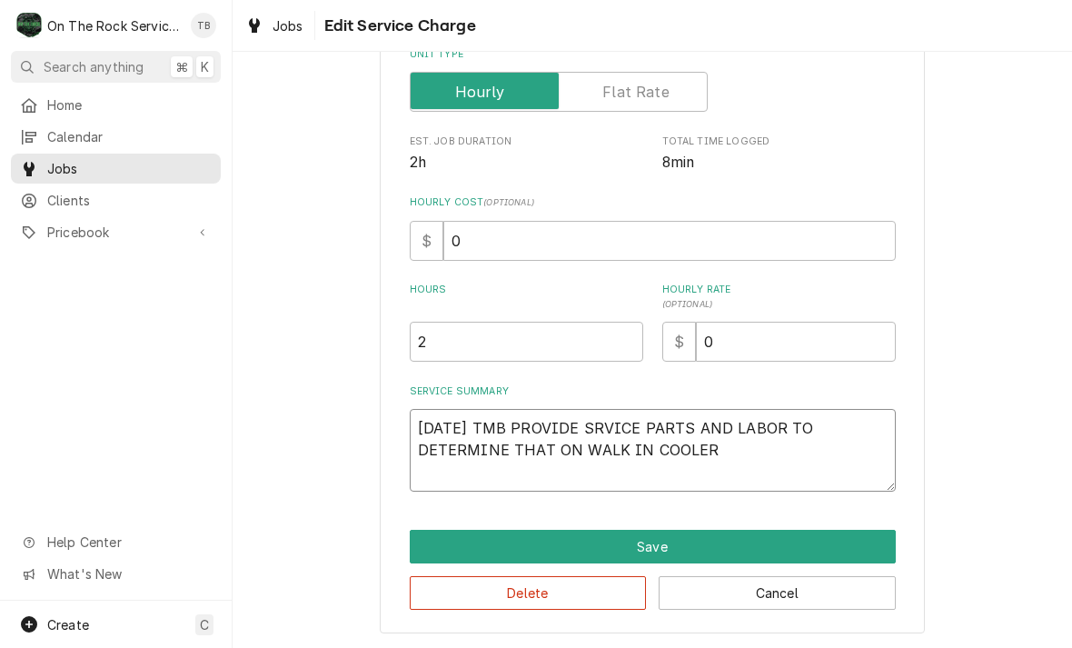
type textarea "x"
type textarea "[DATE] TMB PROVIDE SRVICE PARTS AND LABOR TO DETERMINE THAT ON WALK IN COOLER"
type textarea "x"
type textarea "[DATE] TMB PROVIDE SRVICE PARTS AND LABOR TO DETERMINE THAT ON WALK IN COOLER D"
type textarea "x"
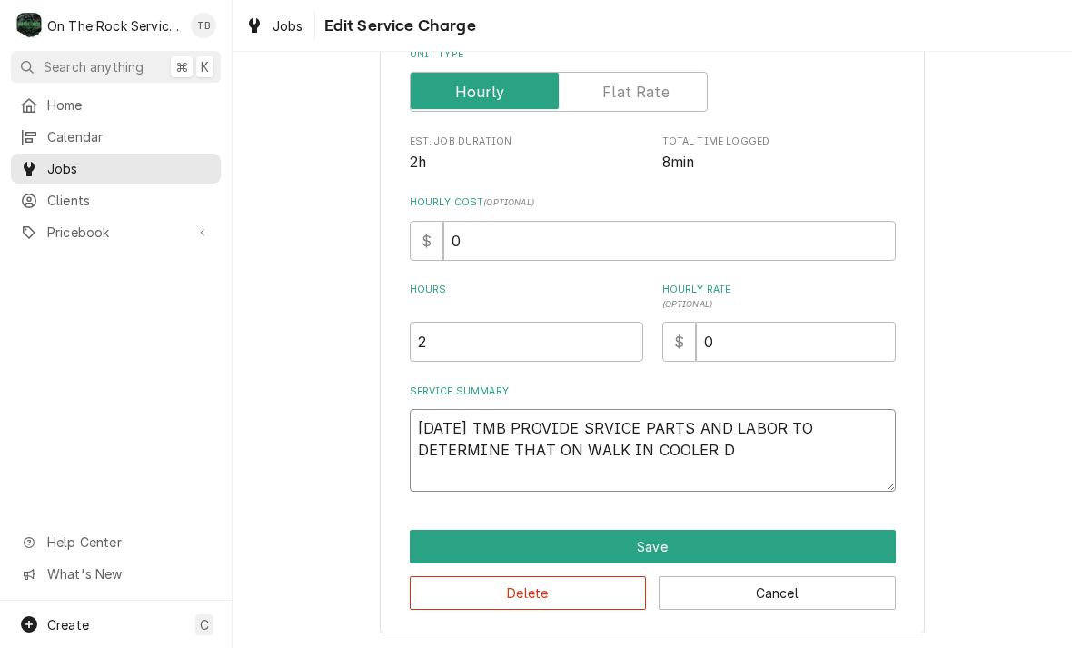
type textarea "[DATE] TMB PROVIDE SRVICE PARTS AND LABOR TO DETERMINE THAT ON WALK IN COOLER DI"
type textarea "x"
type textarea "[DATE] TMB PROVIDE SRVICE PARTS AND LABOR TO DETERMINE THAT ON WALK IN COOLER D…"
type textarea "x"
type textarea "[DATE] TMB PROVIDE SRVICE PARTS AND LABOR TO DETERMINE THAT ON WALK IN COOLER D…"
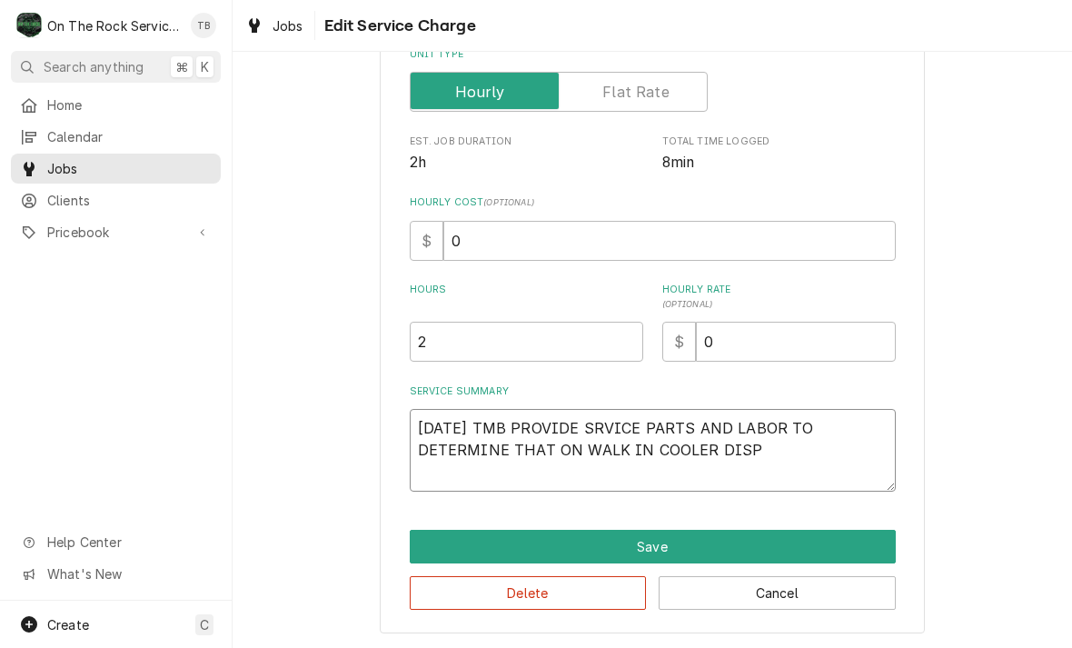
type textarea "x"
type textarea "[DATE] TMB PROVIDE SRVICE PARTS AND LABOR TO DETERMINE THAT ON WALK IN COOLER D…"
type textarea "x"
type textarea "[DATE] TMB PROVIDE SRVICE PARTS AND LABOR TO DETERMINE THAT ON WALK IN COOLER D…"
type textarea "x"
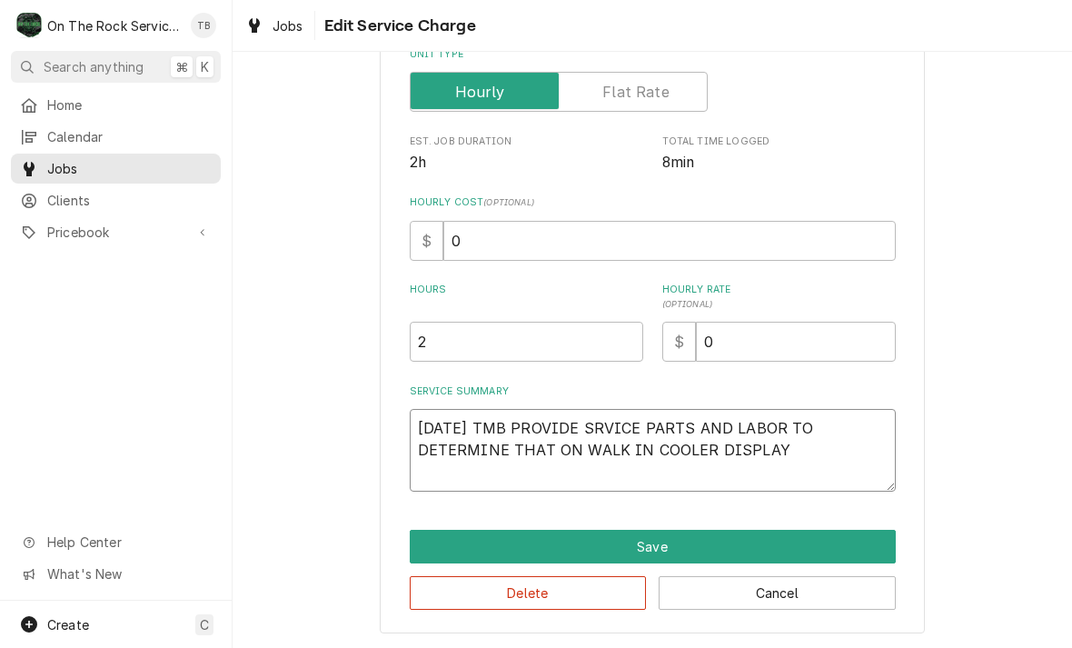
type textarea "[DATE] TMB PROVIDE SRVICE PARTS AND LABOR TO DETERMINE THAT ON WALK IN COOLER D…"
type textarea "x"
type textarea "[DATE] TMB PROVIDE SRVICE PARTS AND LABOR TO DETERMINE THAT ON WALK IN COOLER D…"
type textarea "x"
type textarea "[DATE] TMB PROVIDE SRVICE PARTS AND LABOR TO DETERMINE THAT ON WALK IN COOLER D…"
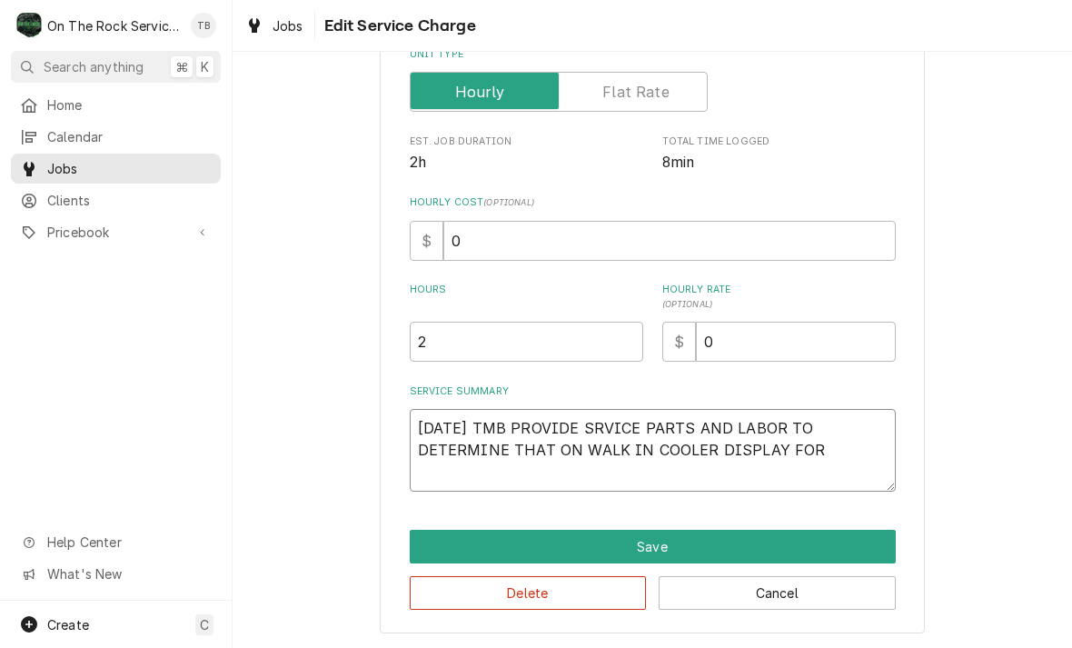
type textarea "x"
type textarea "[DATE] TMB PROVIDE SRVICE PARTS AND LABOR TO DETERMINE THAT ON WALK IN COOLER D…"
type textarea "x"
type textarea "[DATE] TMB PROVIDE SRVICE PARTS AND LABOR TO DETERMINE THAT ON WALK IN COOLER D…"
type textarea "x"
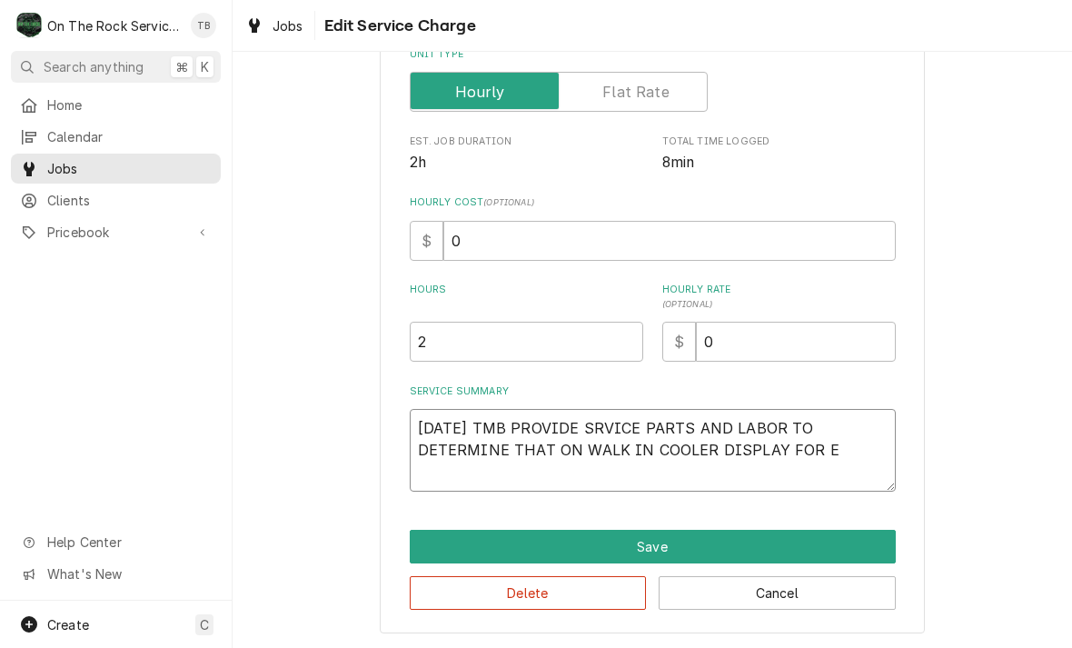
type textarea "[DATE] TMB PROVIDE SRVICE PARTS AND LABOR TO DETERMINE THAT ON WALK IN COOLER D…"
type textarea "x"
type textarea "[DATE] TMB PROVIDE SRVICE PARTS AND LABOR TO DETERMINE THAT ON WALK IN COOLER D…"
type textarea "x"
type textarea "[DATE] TMB PROVIDE SRVICE PARTS AND LABOR TO DETERMINE THAT ON WALK IN COOLER D…"
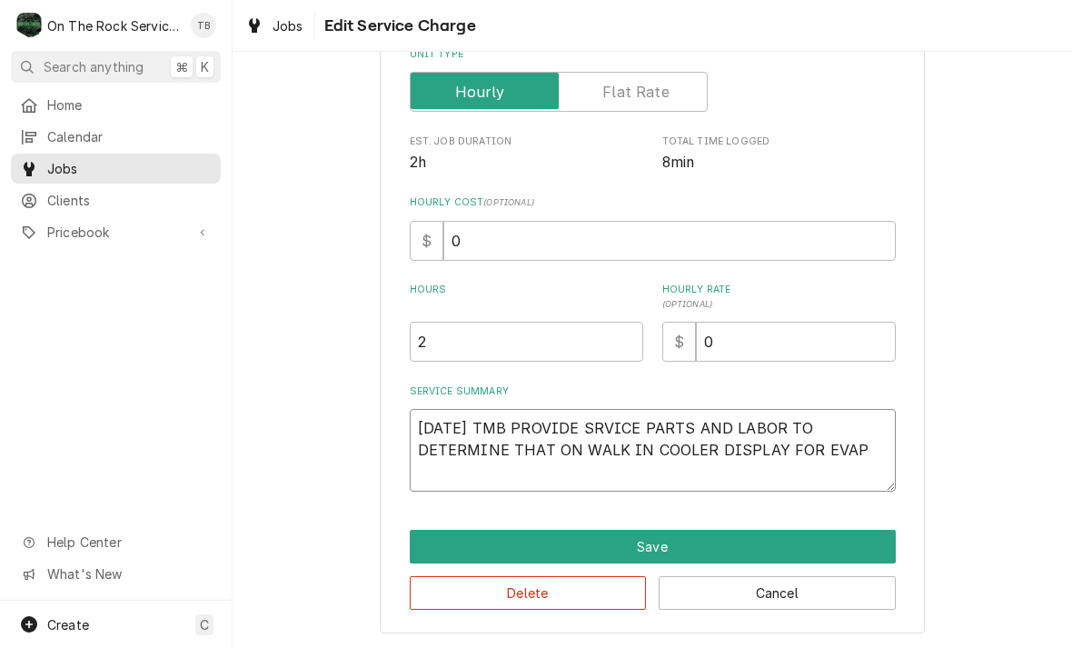
type textarea "x"
type textarea "[DATE] TMB PROVIDE SRVICE PARTS AND LABOR TO DETERMINE THAT ON WALK IN COOLER D…"
type textarea "x"
type textarea "[DATE] TMB PROVIDE SRVICE PARTS AND LABOR TO DETERMINE THAT ON WALK IN COOLER D…"
type textarea "x"
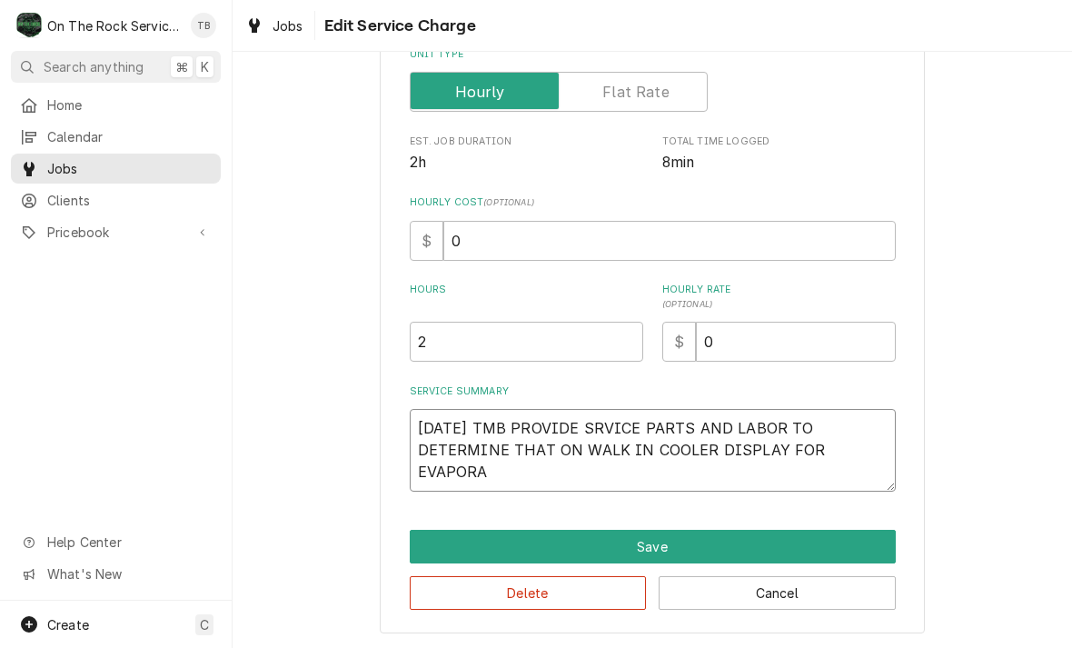
type textarea "[DATE] TMB PROVIDE SRVICE PARTS AND LABOR TO DETERMINE THAT ON WALK IN COOLER D…"
type textarea "x"
type textarea "[DATE] TMB PROVIDE SRVICE PARTS AND LABOR TO DETERMINE THAT ON WALK IN COOLER D…"
type textarea "x"
type textarea "[DATE] TMB PROVIDE SRVICE PARTS AND LABOR TO DETERMINE THAT ON WALK IN COOLER D…"
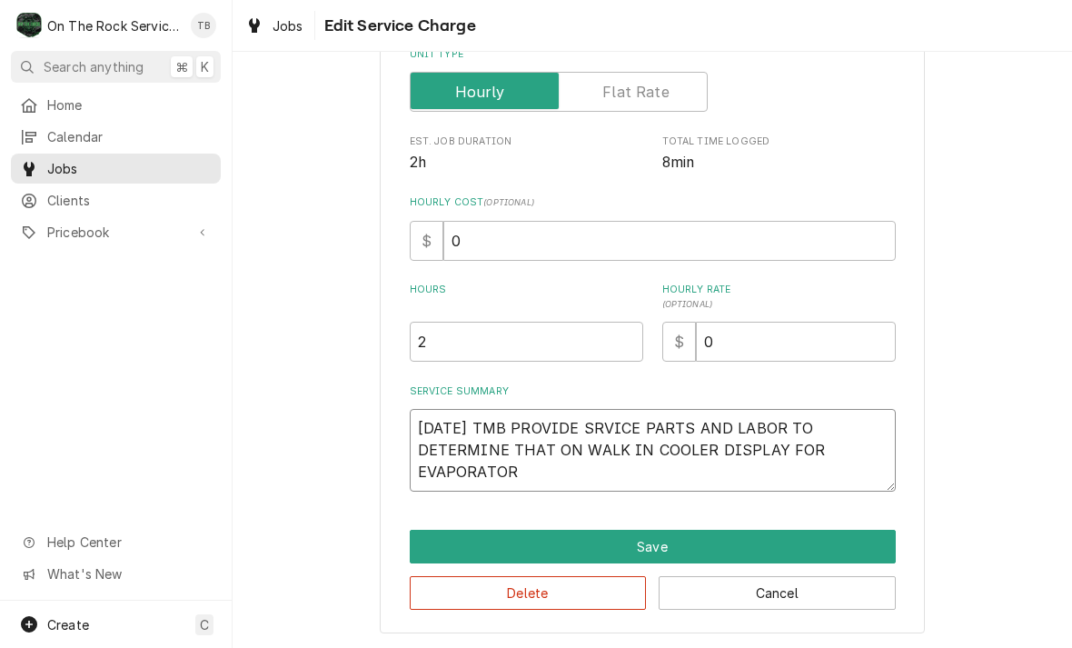
type textarea "x"
type textarea "[DATE] TMB PROVIDE SRVICE PARTS AND LABOR TO DETERMINE THAT ON WALK IN COOLER D…"
type textarea "x"
type textarea "[DATE] TMB PROVIDE SRVICE PARTS AND LABOR TO DETERMINE THAT ON WALK IN COOLER D…"
type textarea "x"
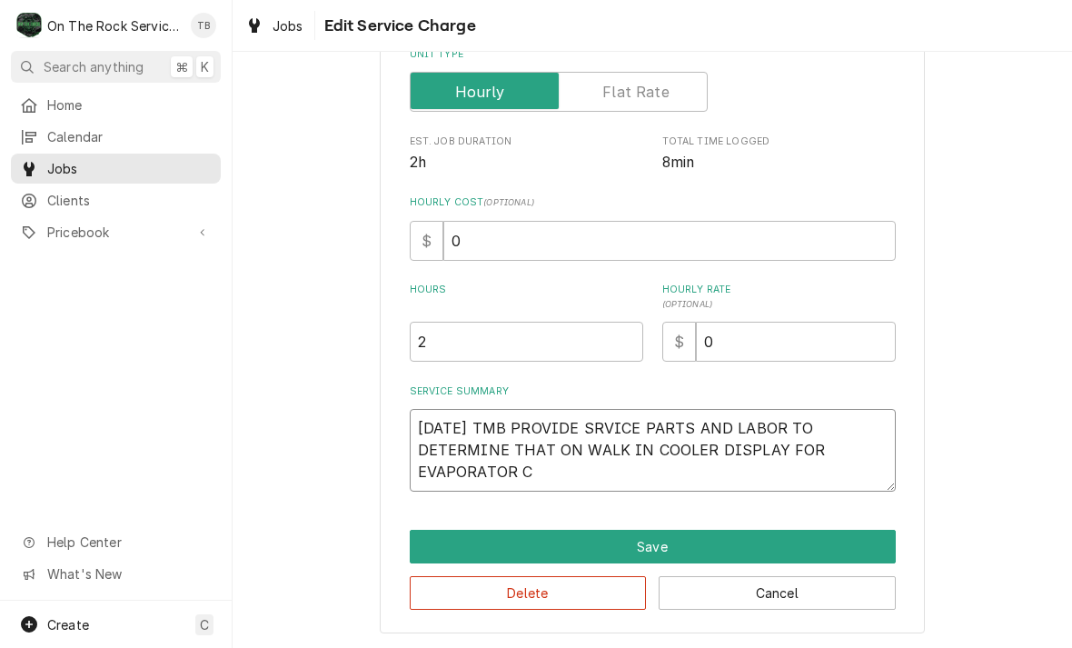
type textarea "[DATE] TMB PROVIDE SRVICE PARTS AND LABOR TO DETERMINE THAT ON WALK IN COOLER D…"
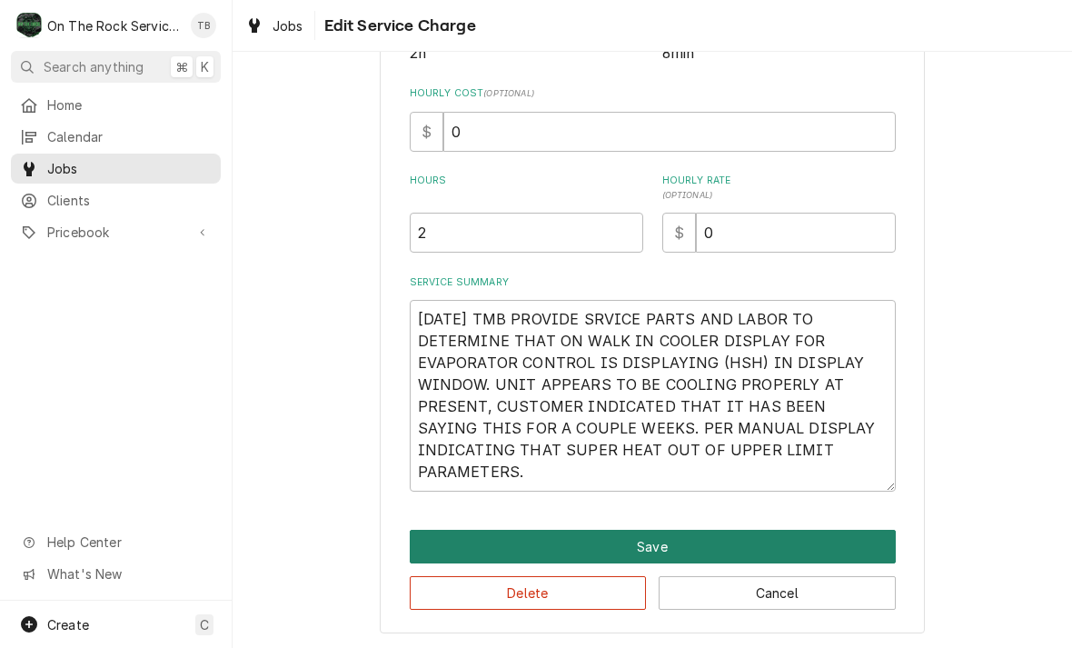
click at [650, 549] on button "Save" at bounding box center [653, 547] width 486 height 34
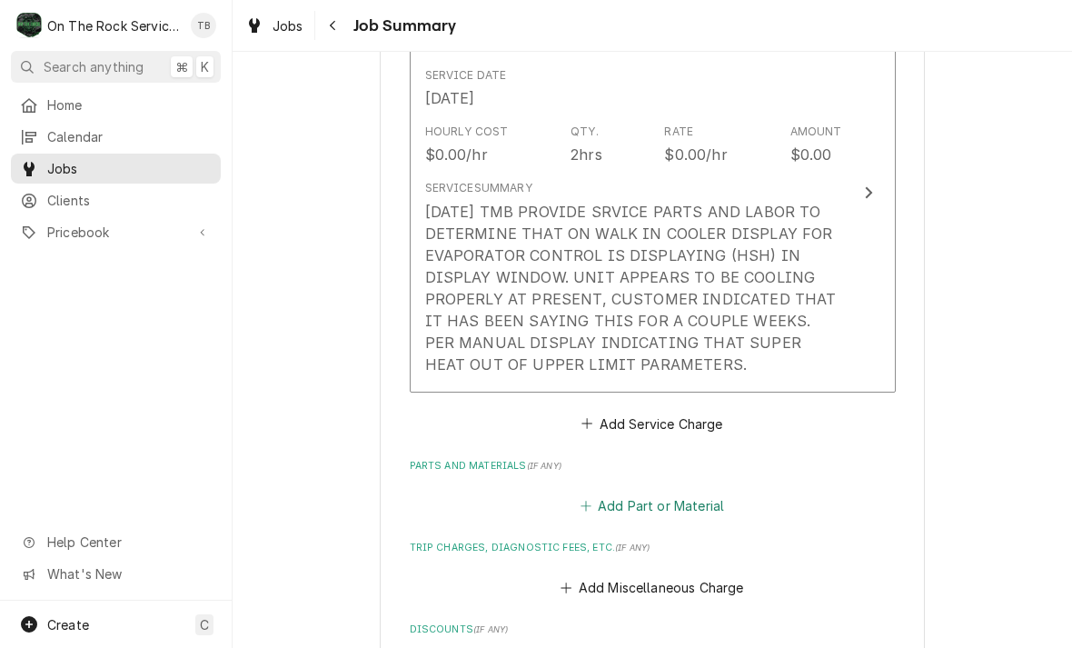
click at [666, 498] on button "Add Part or Material" at bounding box center [652, 505] width 150 height 25
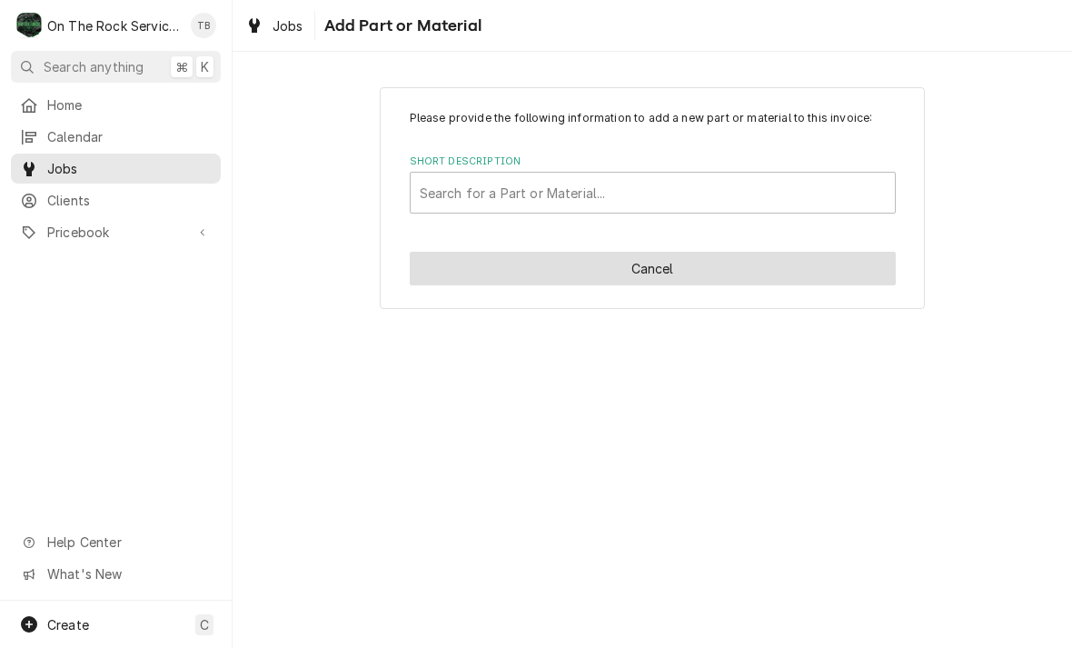
click at [634, 272] on button "Cancel" at bounding box center [653, 269] width 486 height 34
